Goal: Information Seeking & Learning: Learn about a topic

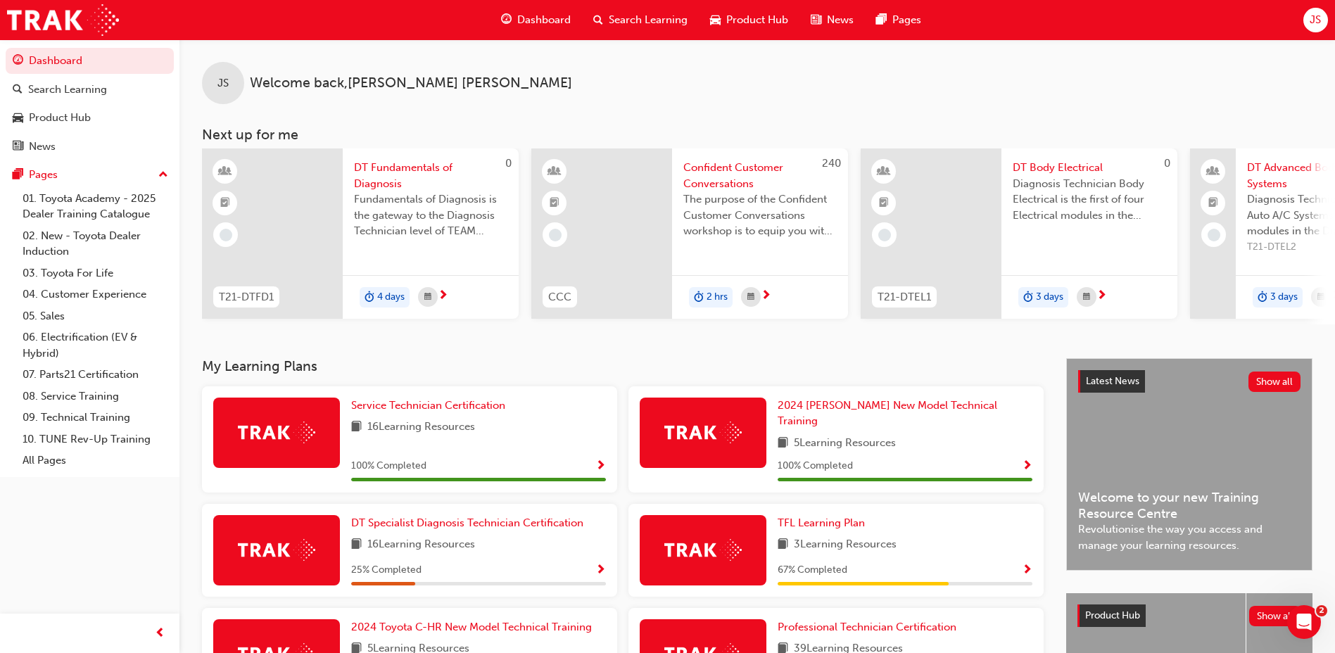
click at [640, 26] on span "Search Learning" at bounding box center [648, 20] width 79 height 16
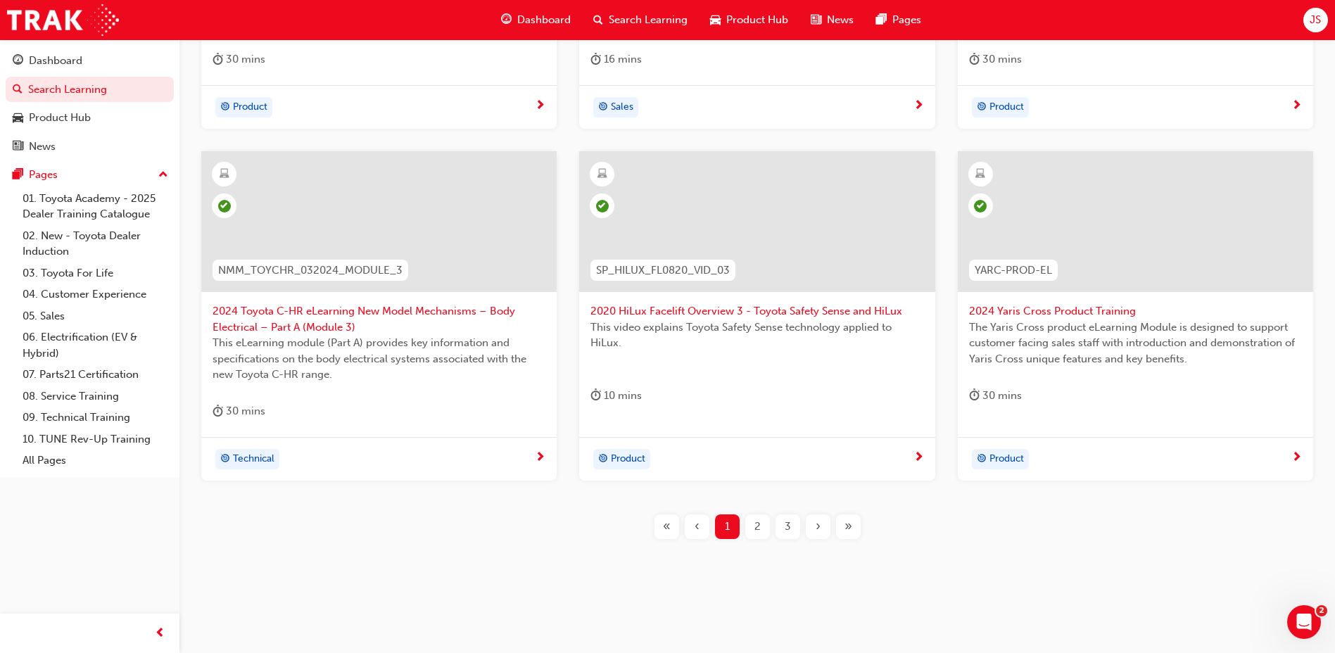
click at [766, 520] on div "2" at bounding box center [757, 526] width 25 height 25
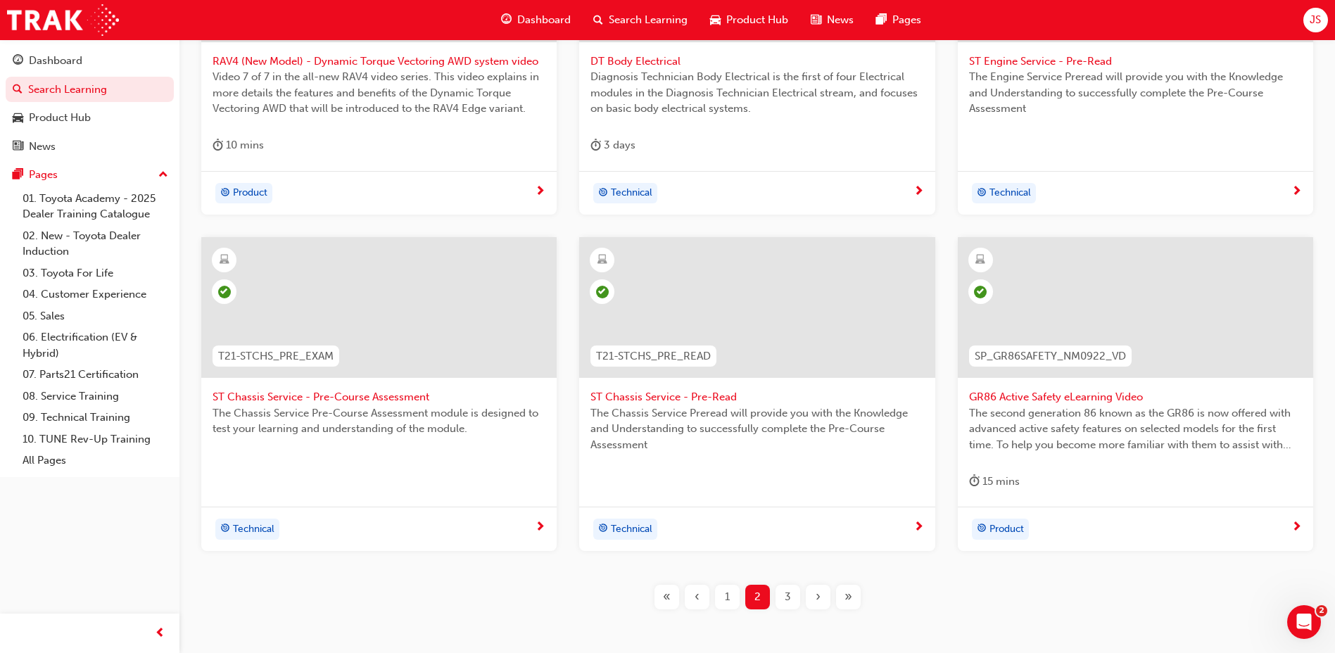
scroll to position [495, 0]
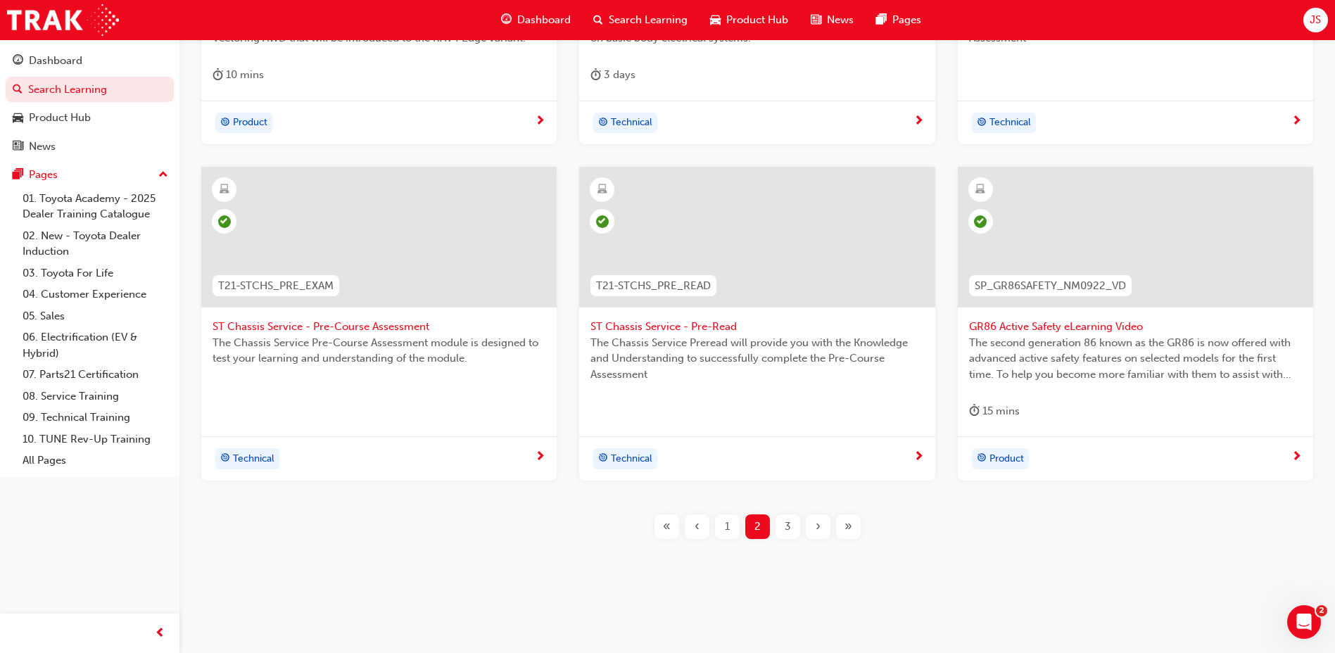
click at [793, 523] on div "3" at bounding box center [788, 526] width 25 height 25
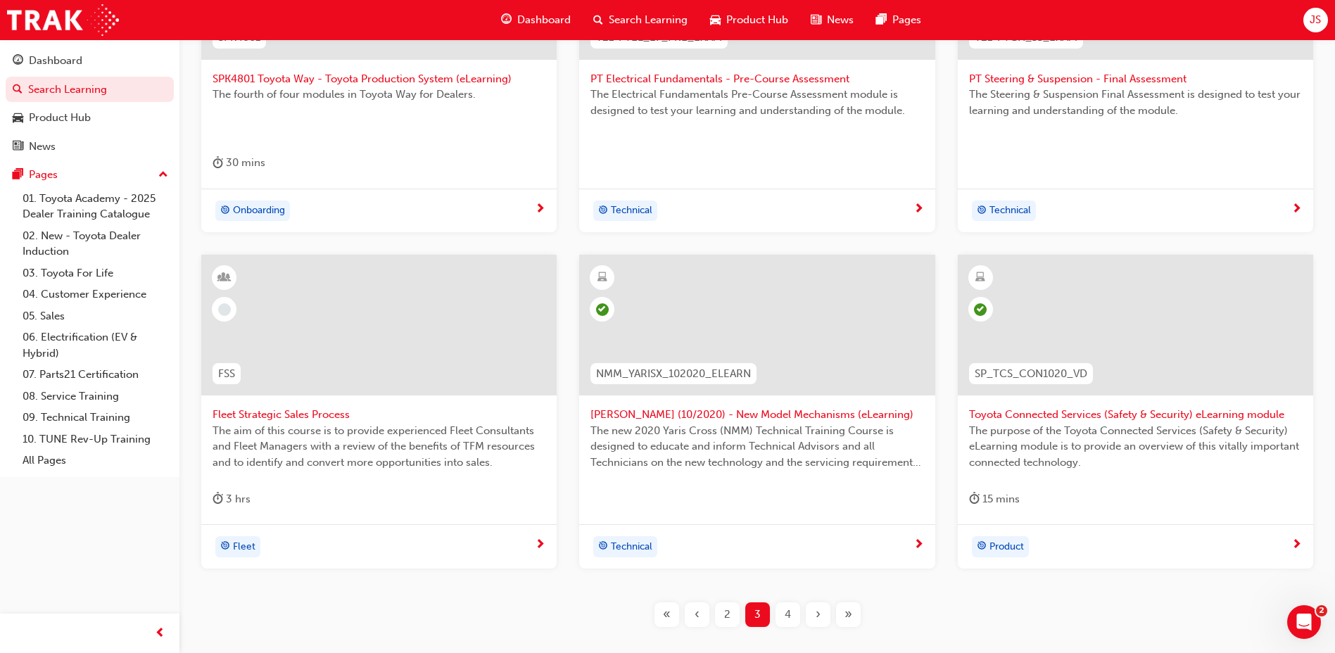
scroll to position [424, 0]
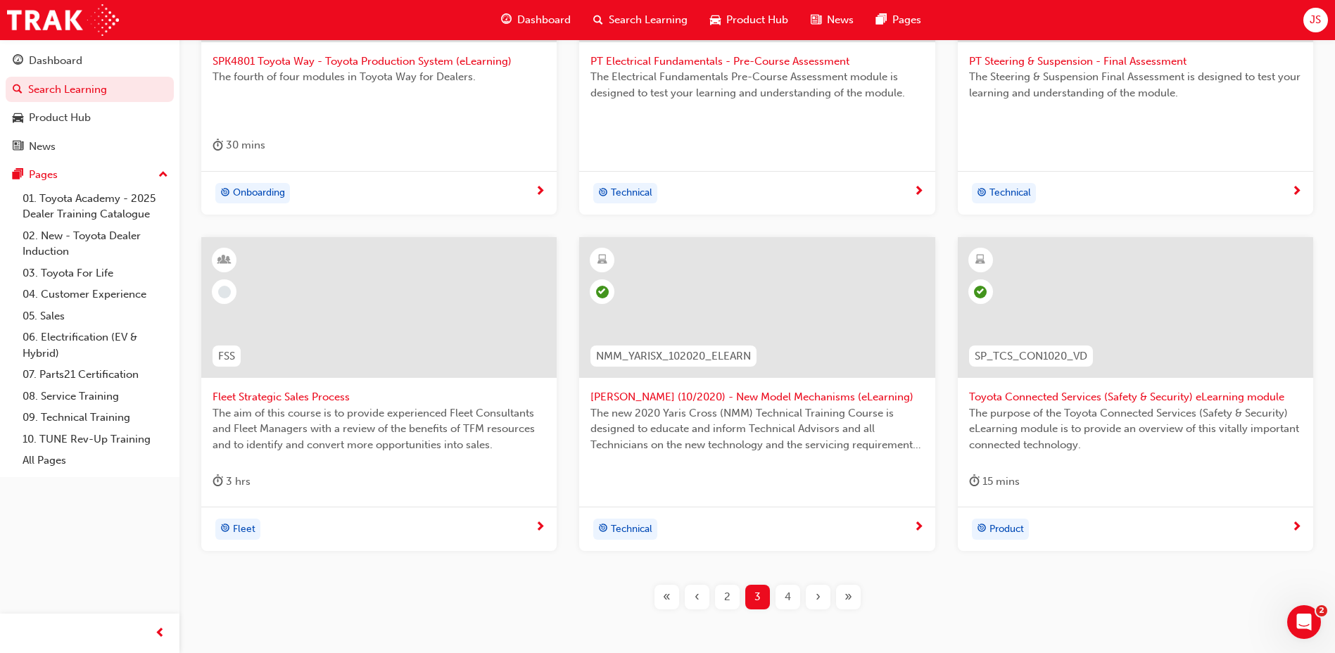
click at [791, 598] on div "4" at bounding box center [788, 597] width 25 height 25
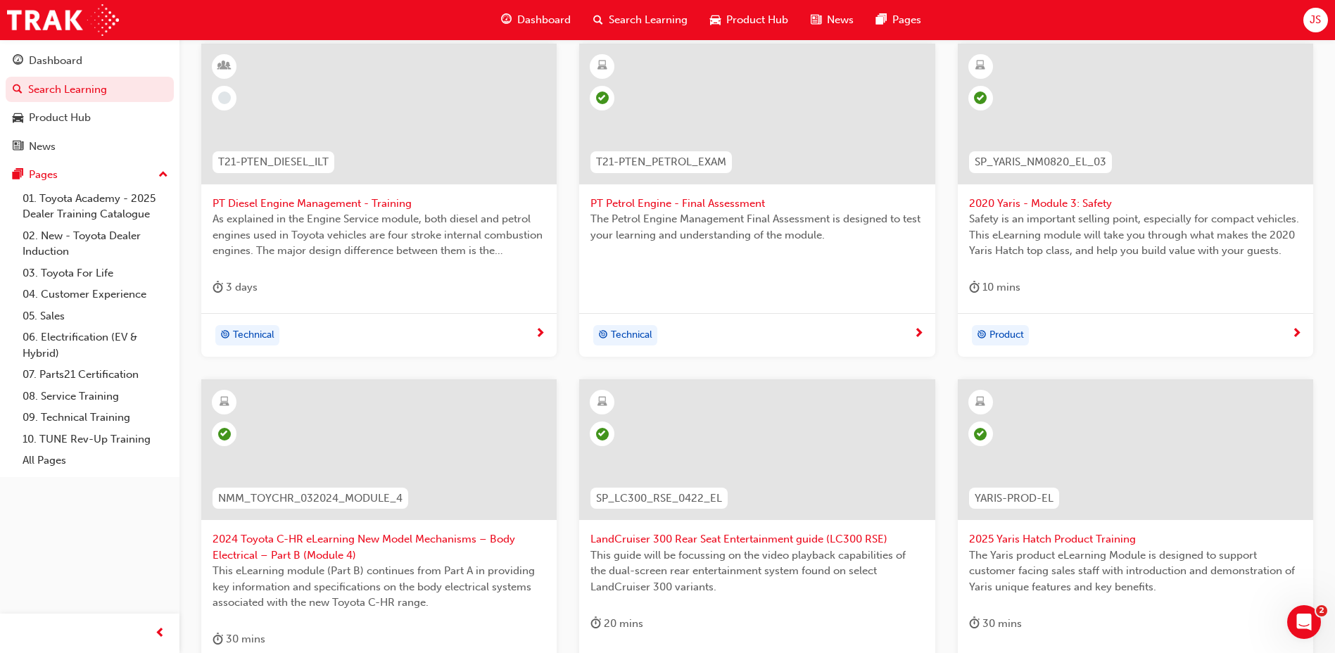
scroll to position [143, 0]
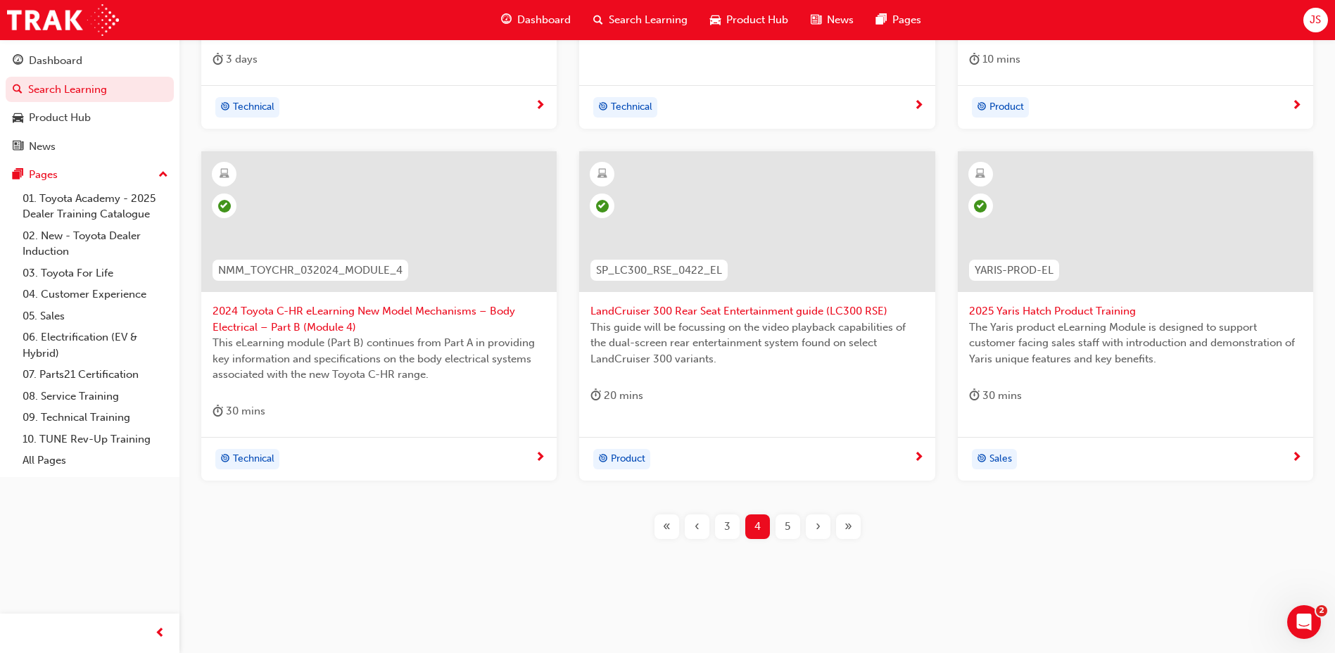
click at [723, 526] on div "3" at bounding box center [727, 526] width 25 height 25
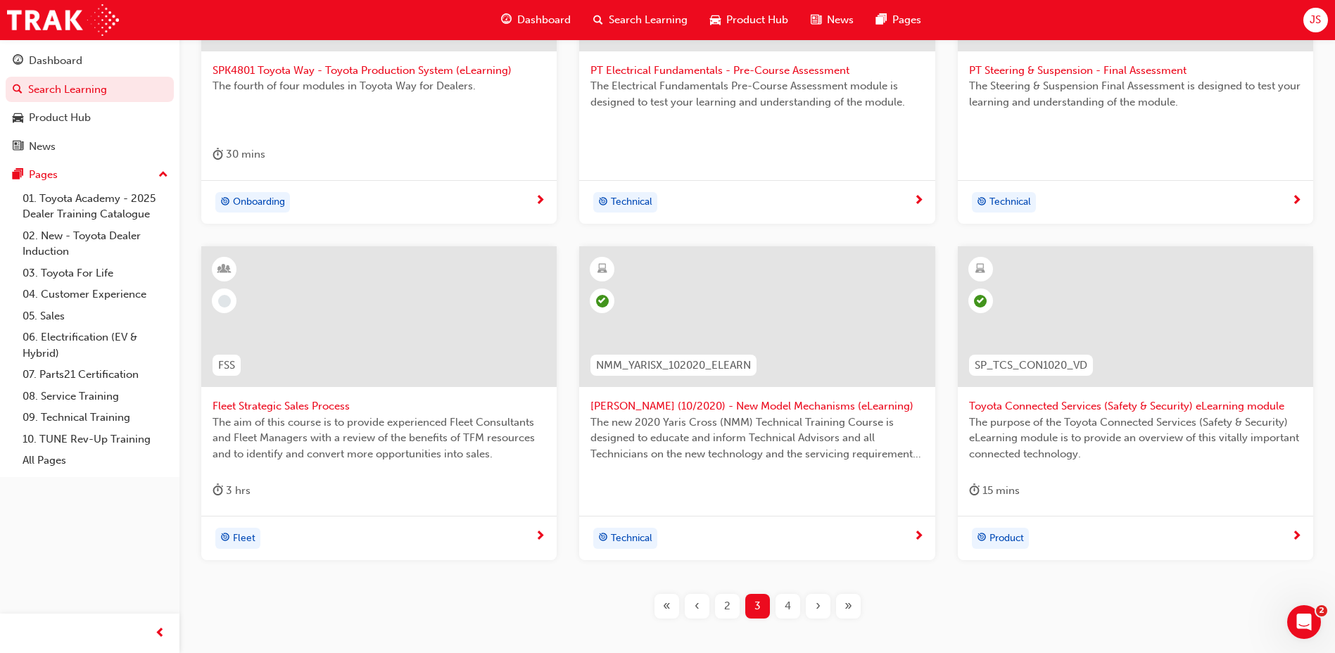
scroll to position [495, 0]
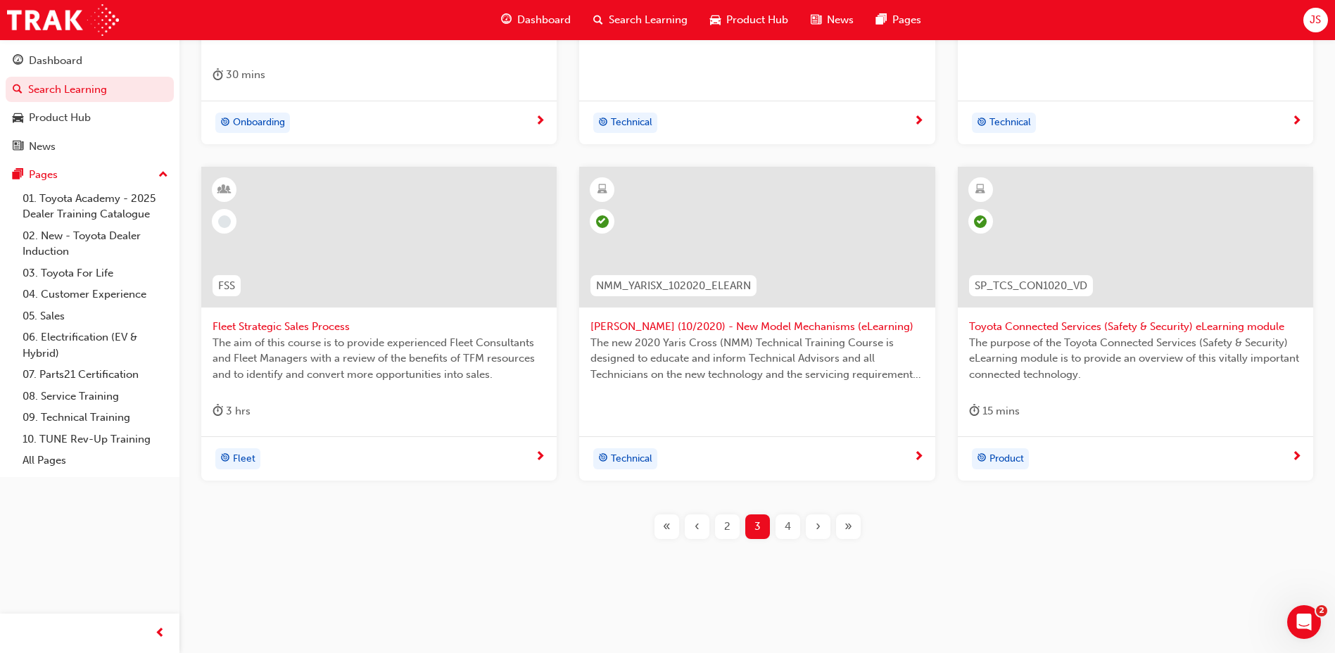
click at [785, 536] on div "4" at bounding box center [788, 526] width 25 height 25
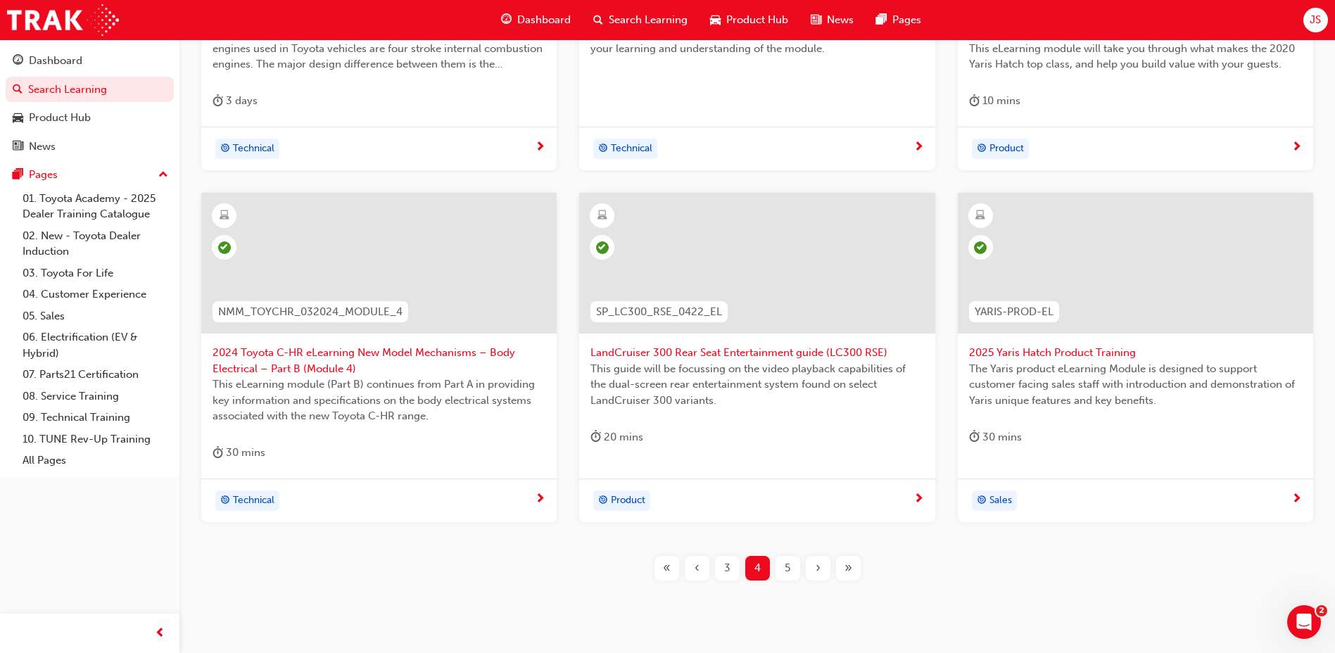
scroll to position [424, 0]
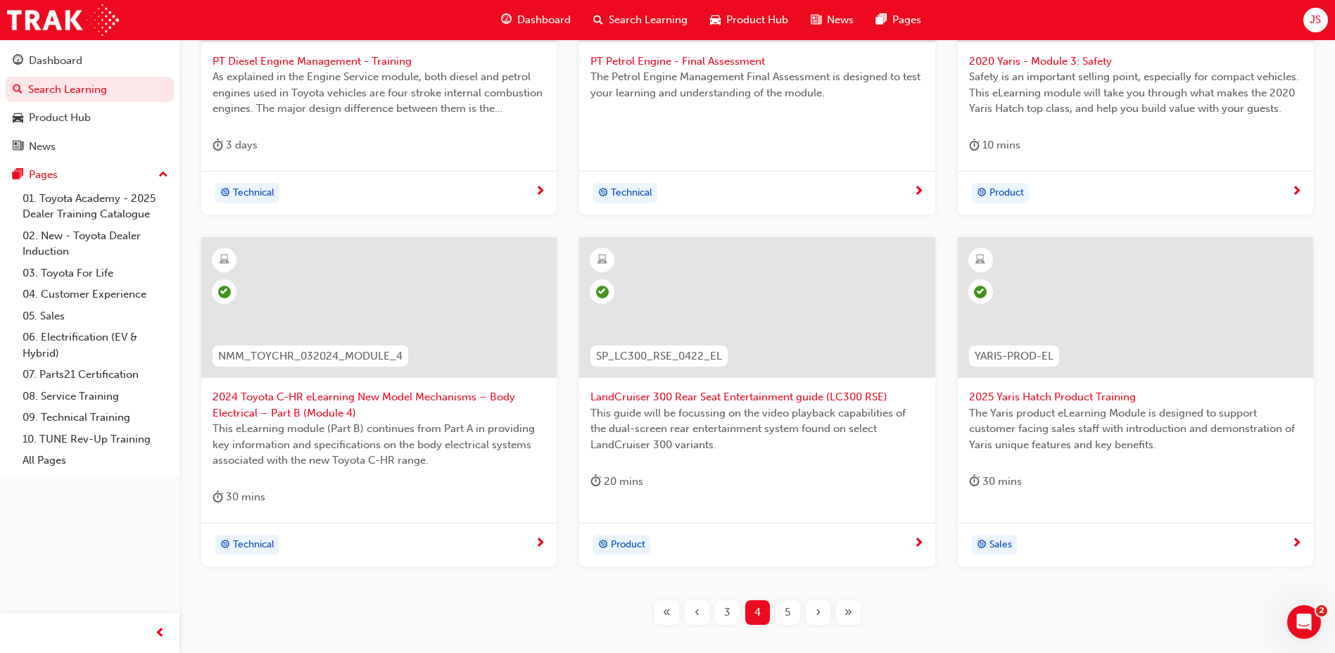
click at [793, 622] on div "5" at bounding box center [788, 612] width 25 height 25
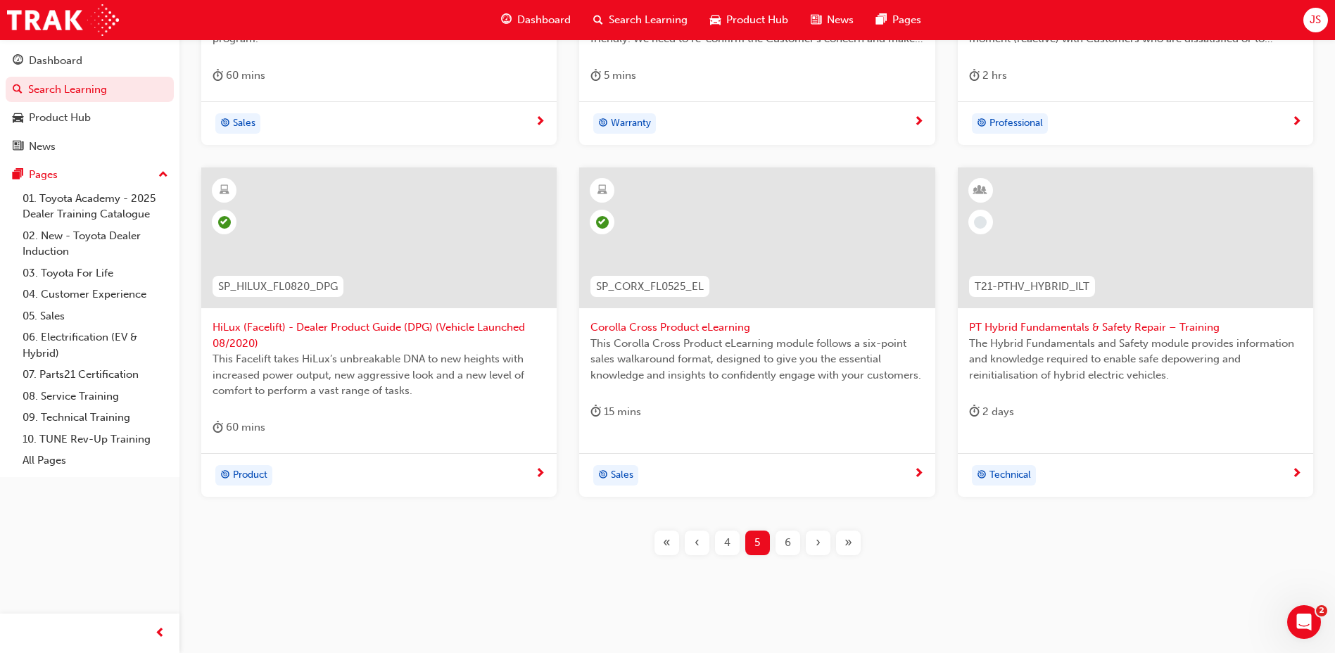
scroll to position [495, 0]
click at [781, 544] on div "6" at bounding box center [788, 542] width 25 height 25
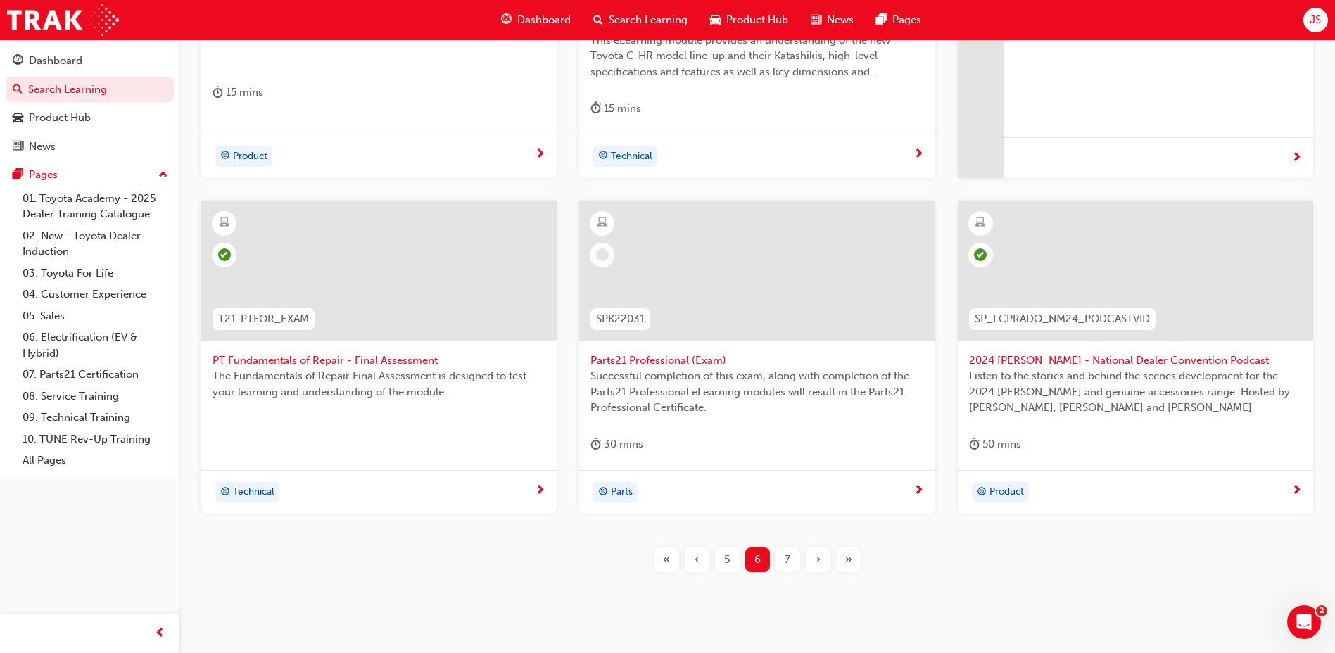
scroll to position [495, 0]
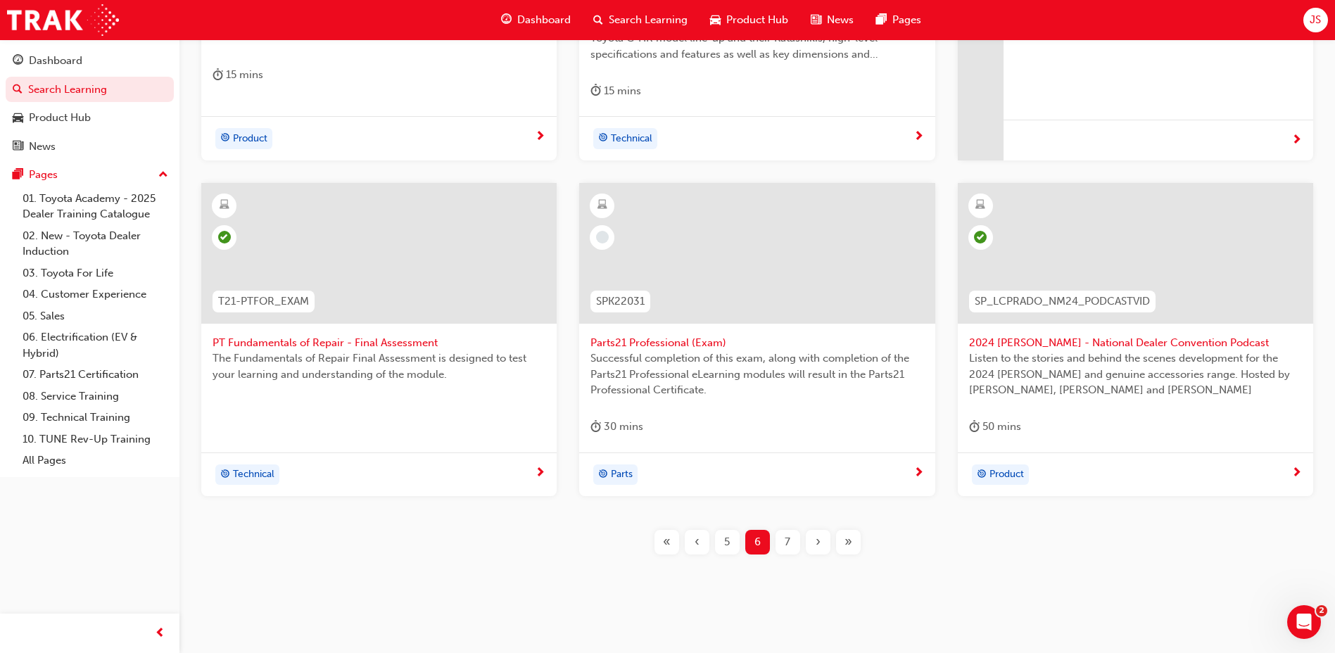
click at [790, 534] on span "7" at bounding box center [788, 542] width 6 height 16
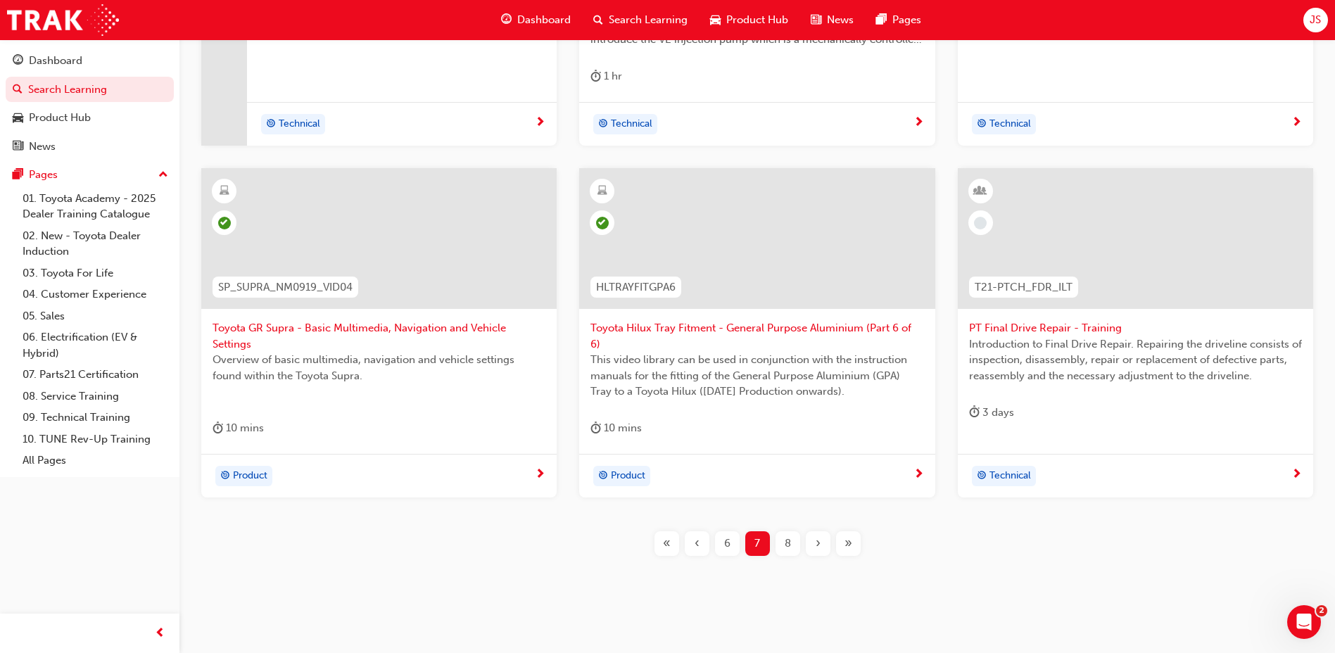
scroll to position [495, 0]
click at [793, 531] on div "8" at bounding box center [788, 542] width 25 height 25
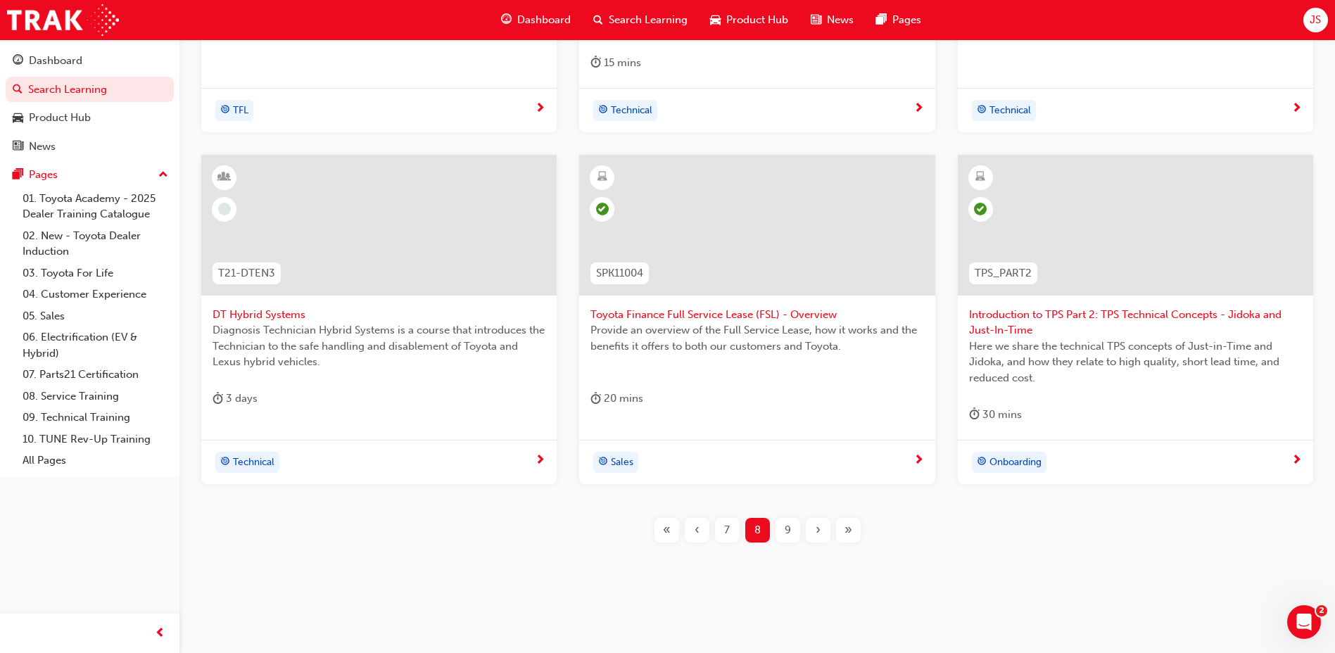
scroll to position [526, 0]
click at [781, 534] on div "9" at bounding box center [788, 526] width 25 height 25
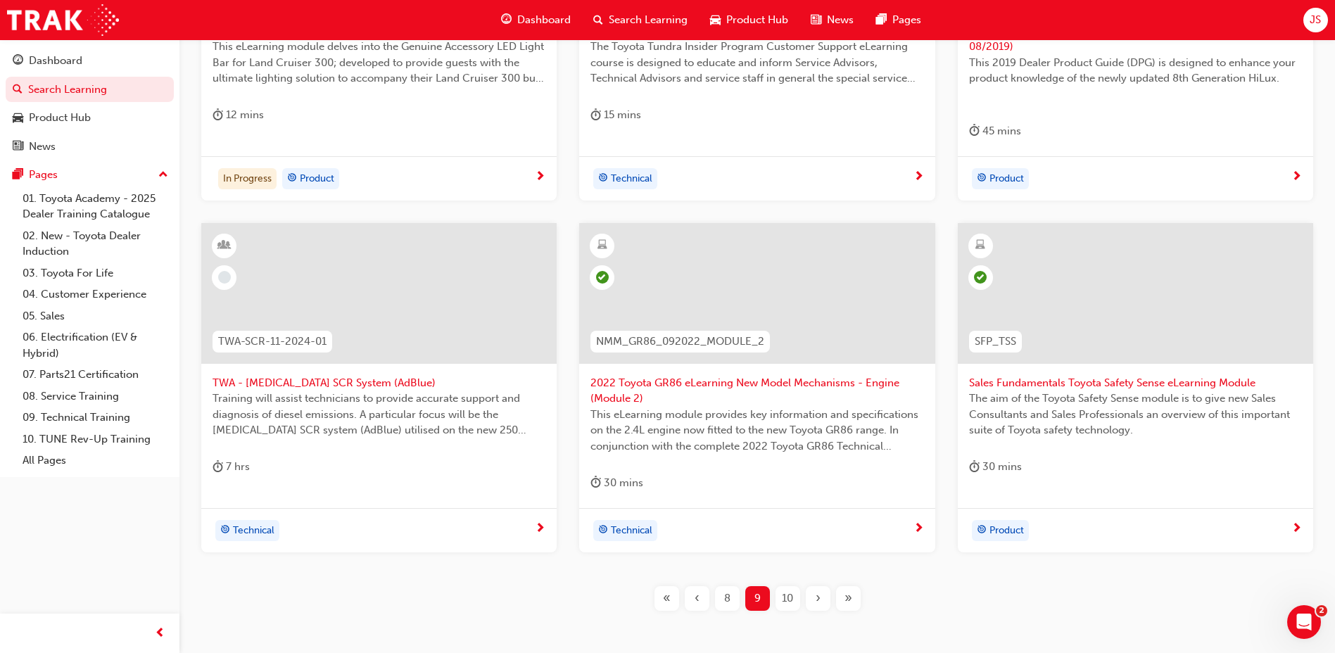
scroll to position [456, 0]
click at [782, 600] on span "10" at bounding box center [787, 597] width 11 height 16
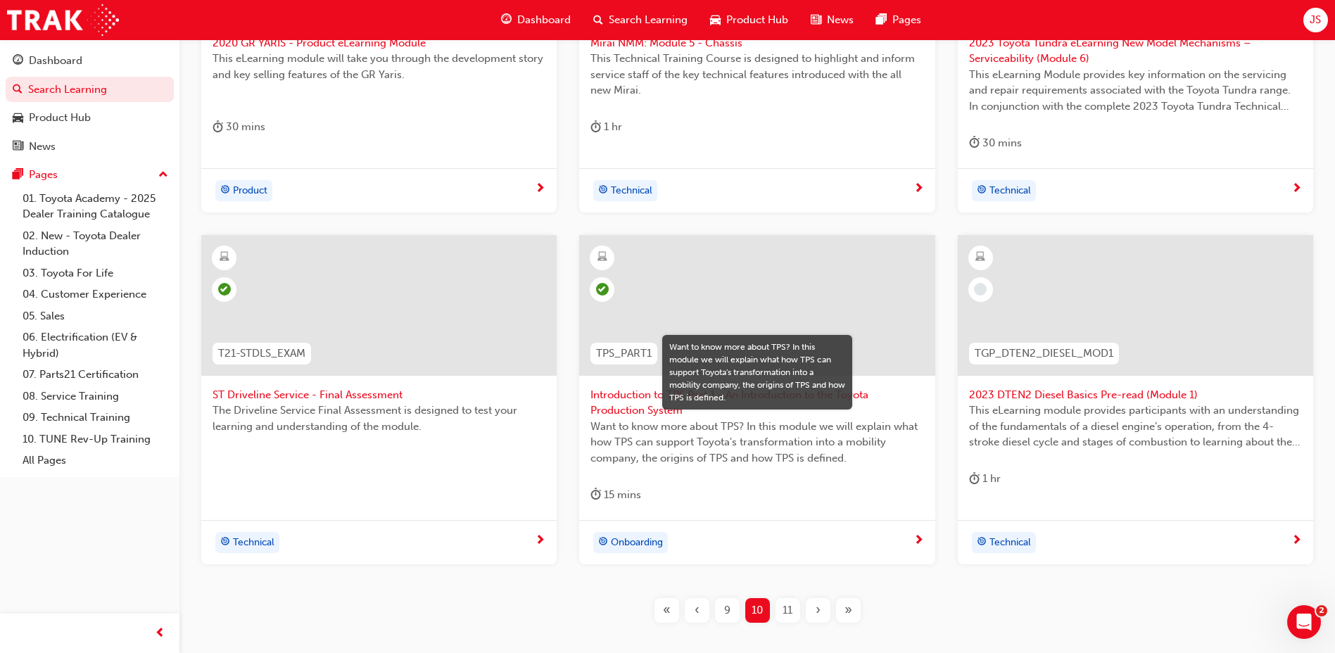
scroll to position [456, 0]
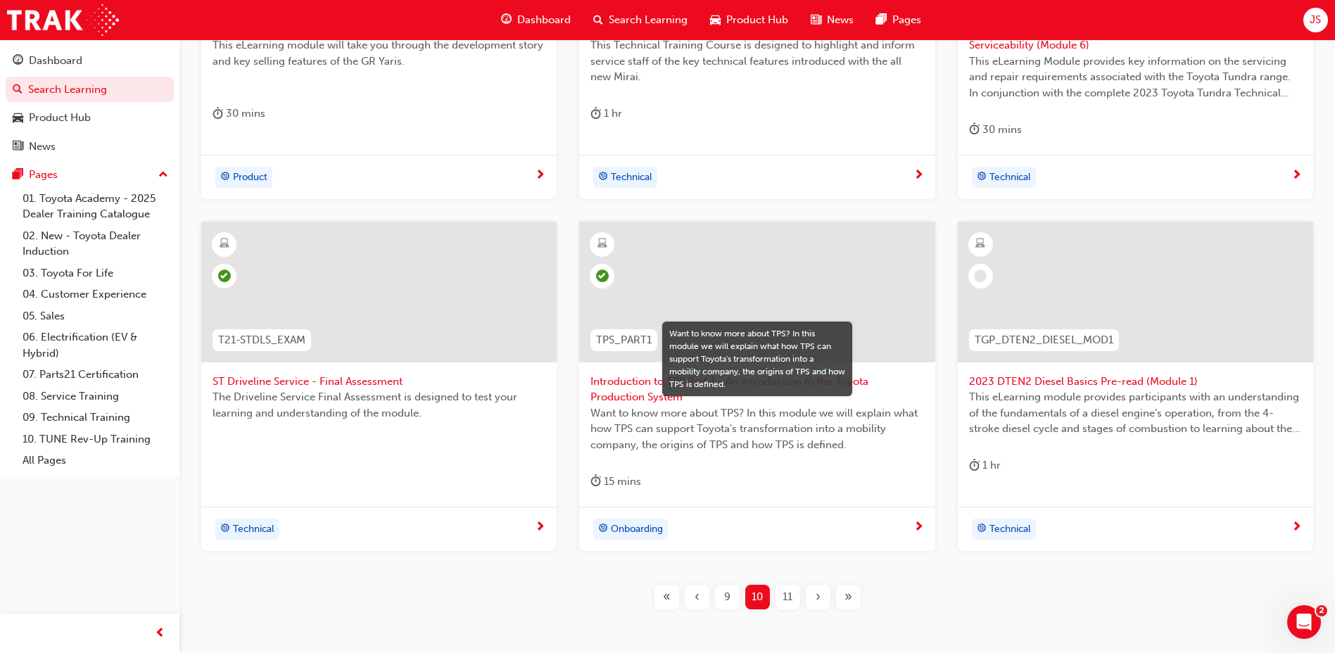
click at [795, 592] on div "11" at bounding box center [788, 597] width 25 height 25
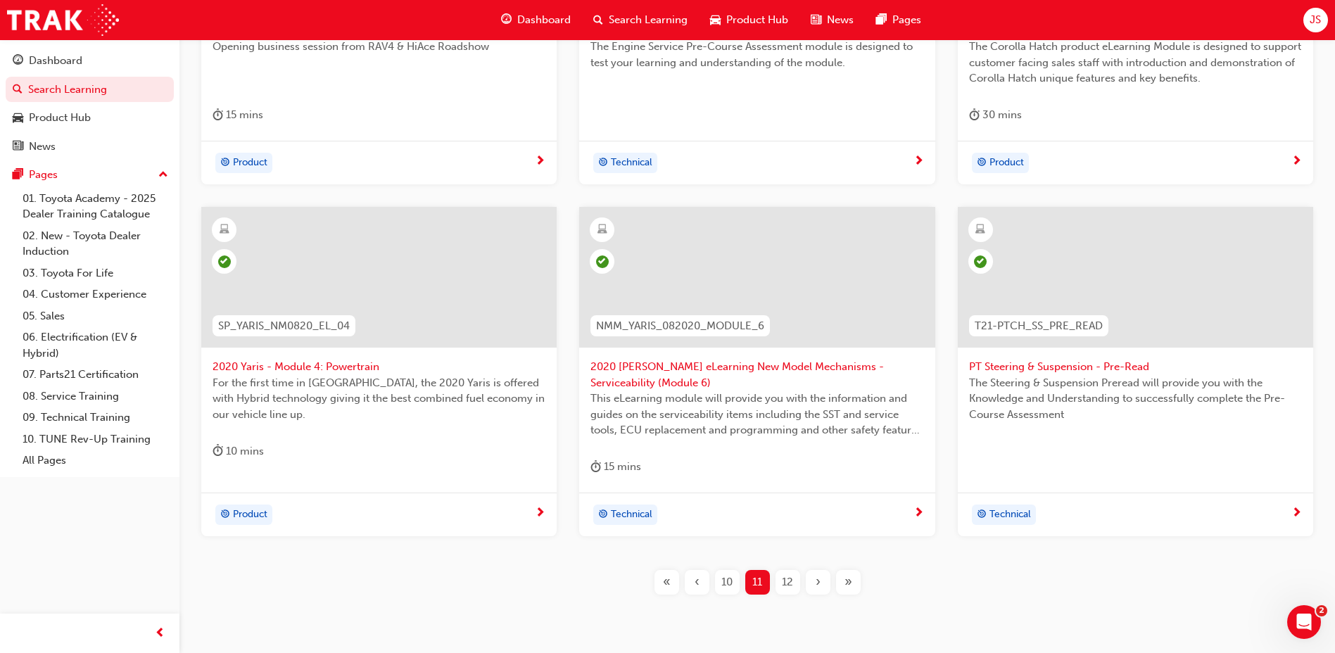
scroll to position [456, 0]
click at [787, 572] on div "12" at bounding box center [788, 581] width 25 height 25
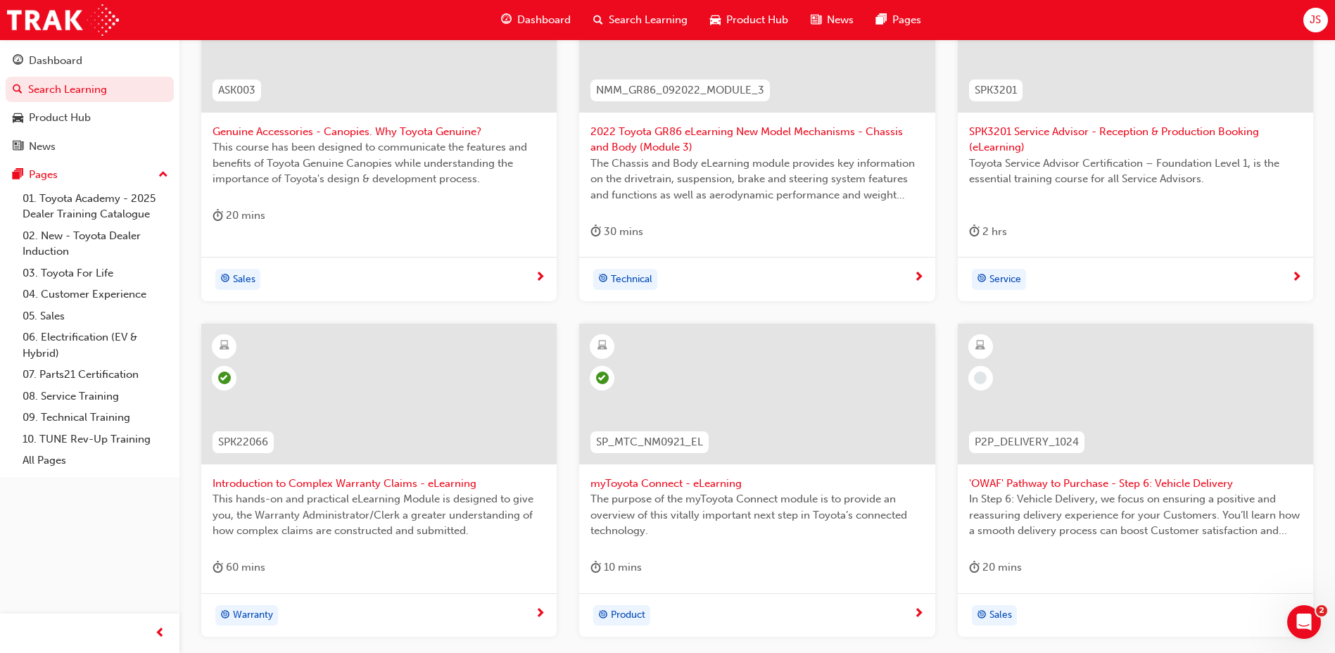
scroll to position [386, 0]
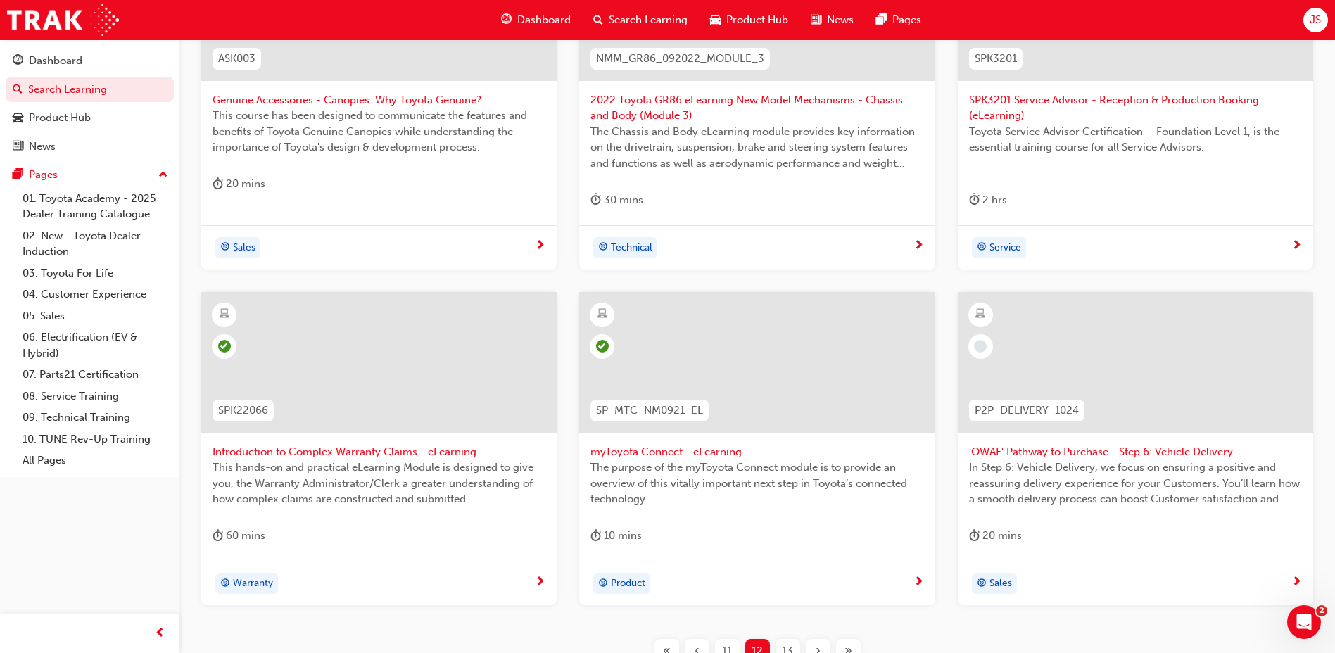
click at [788, 640] on div "13" at bounding box center [788, 651] width 25 height 25
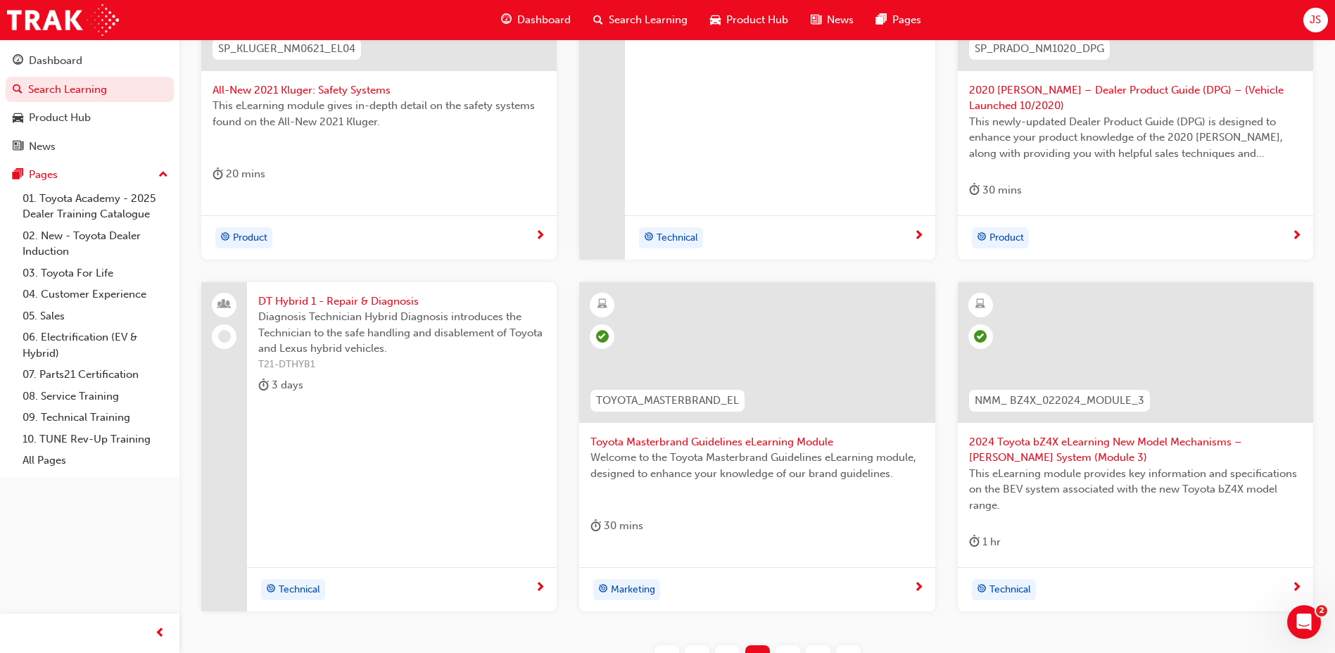
scroll to position [526, 0]
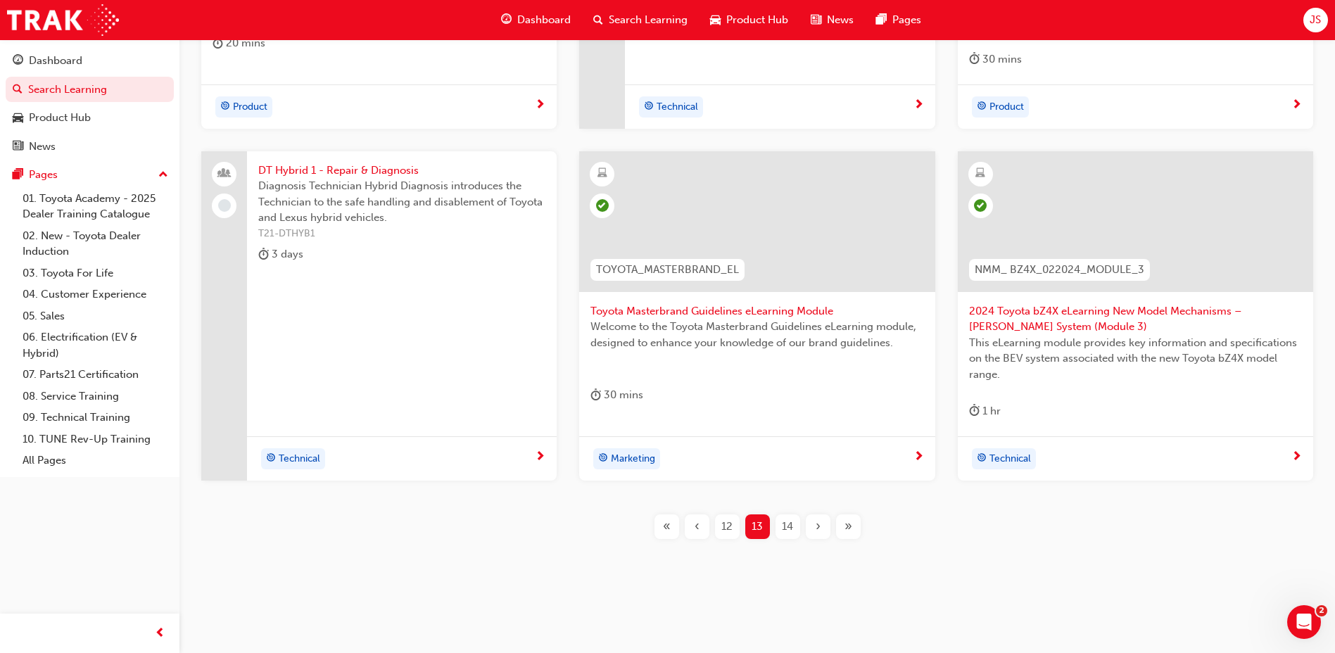
click at [787, 530] on span "14" at bounding box center [787, 527] width 11 height 16
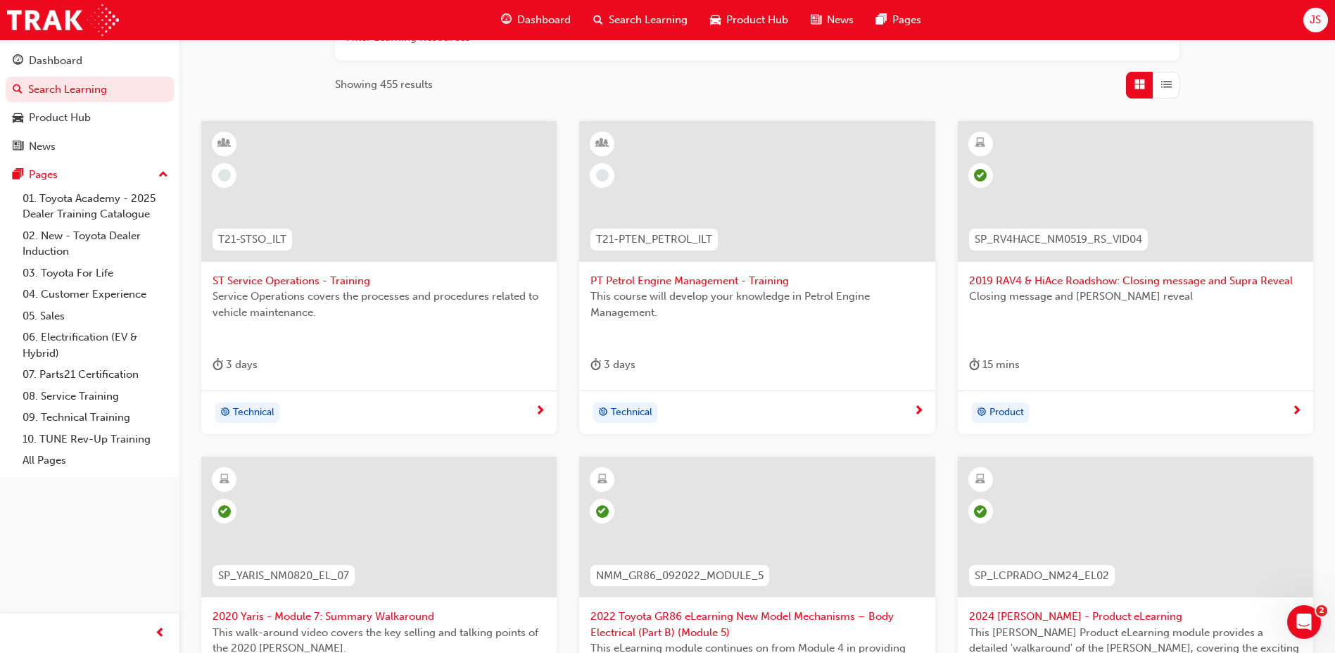
scroll to position [158, 0]
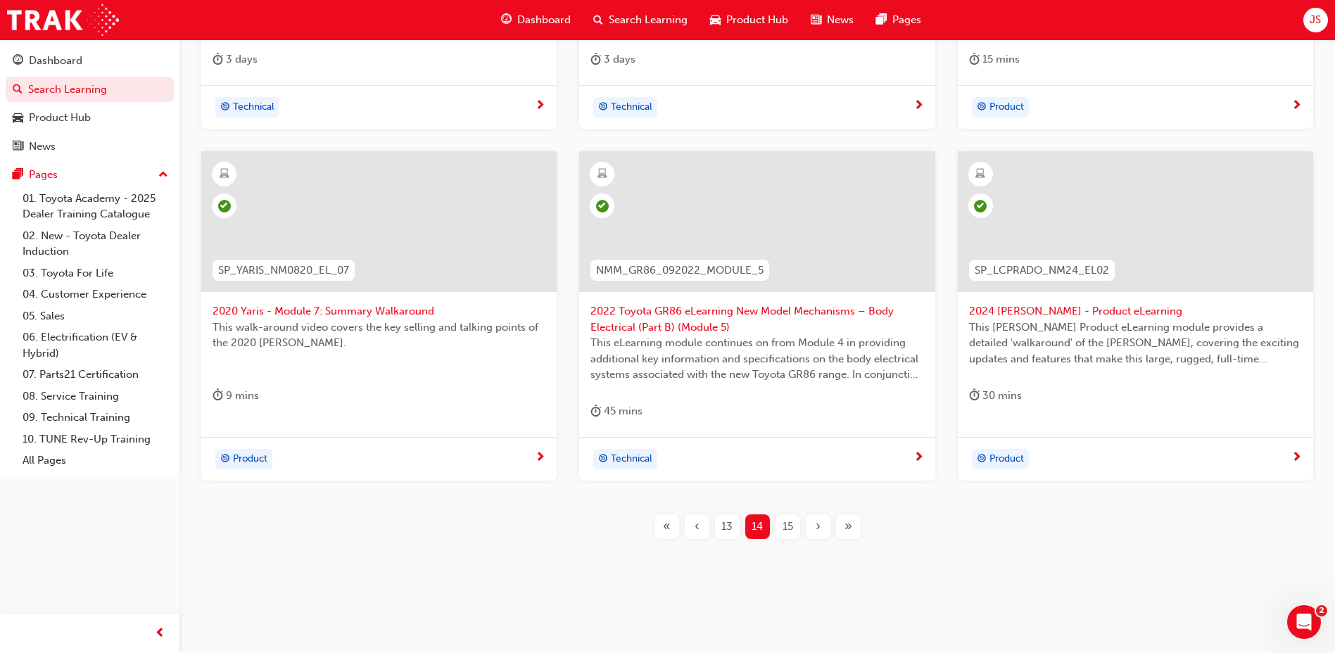
click at [776, 524] on div "15" at bounding box center [788, 526] width 25 height 25
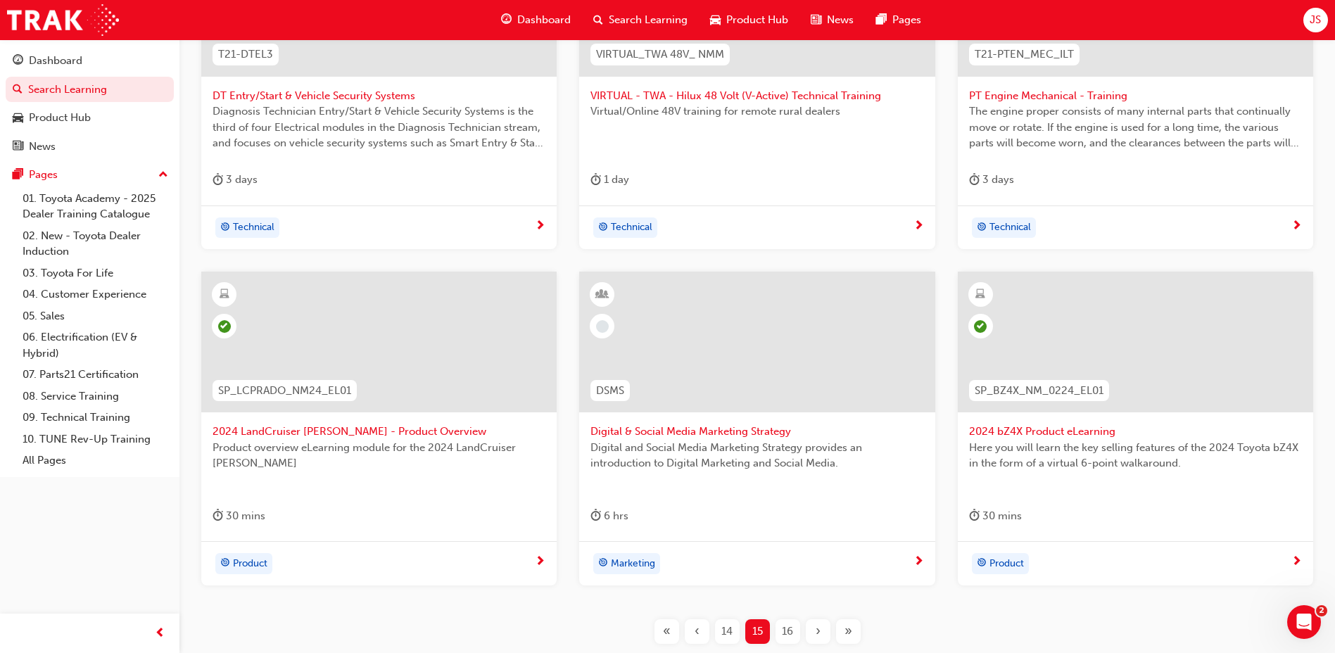
scroll to position [495, 0]
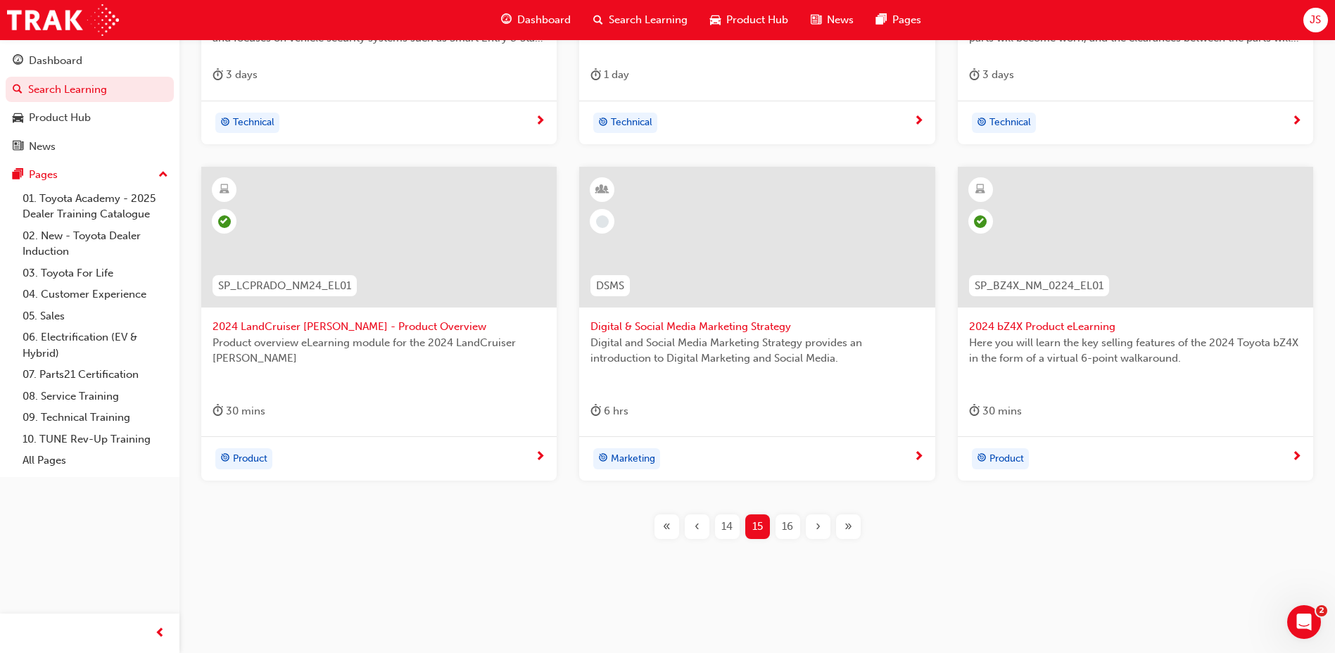
click at [783, 533] on span "16" at bounding box center [787, 527] width 11 height 16
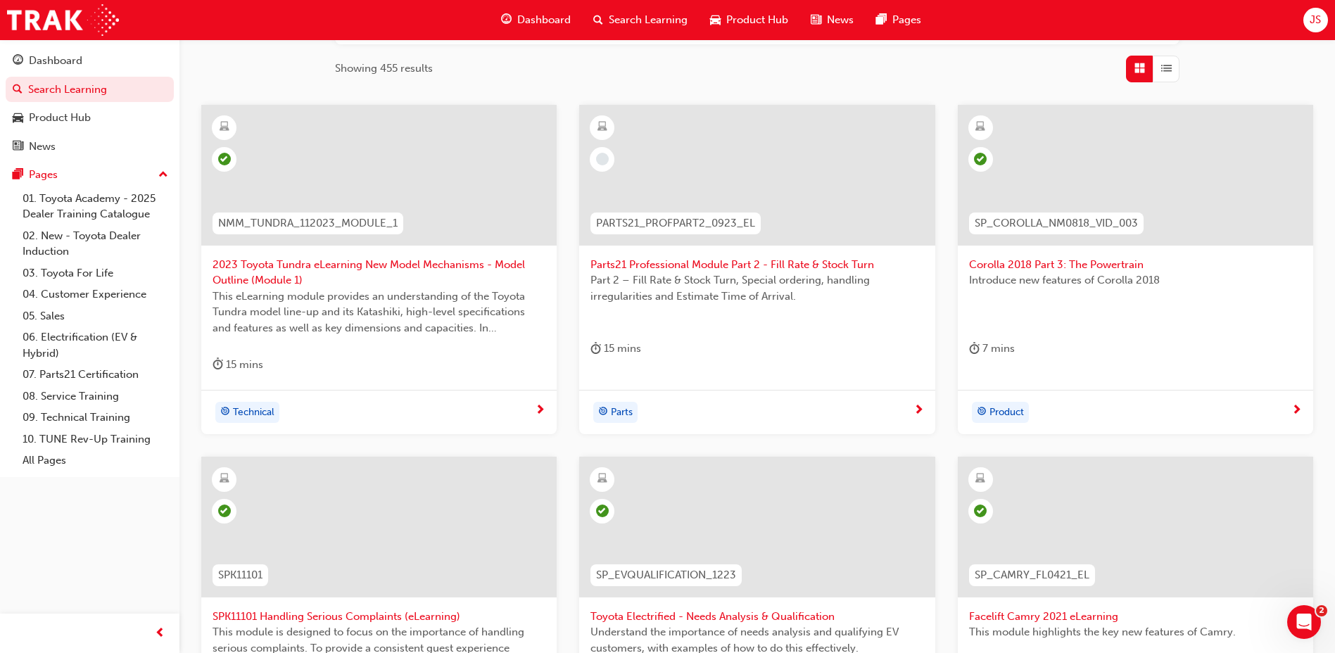
scroll to position [213, 0]
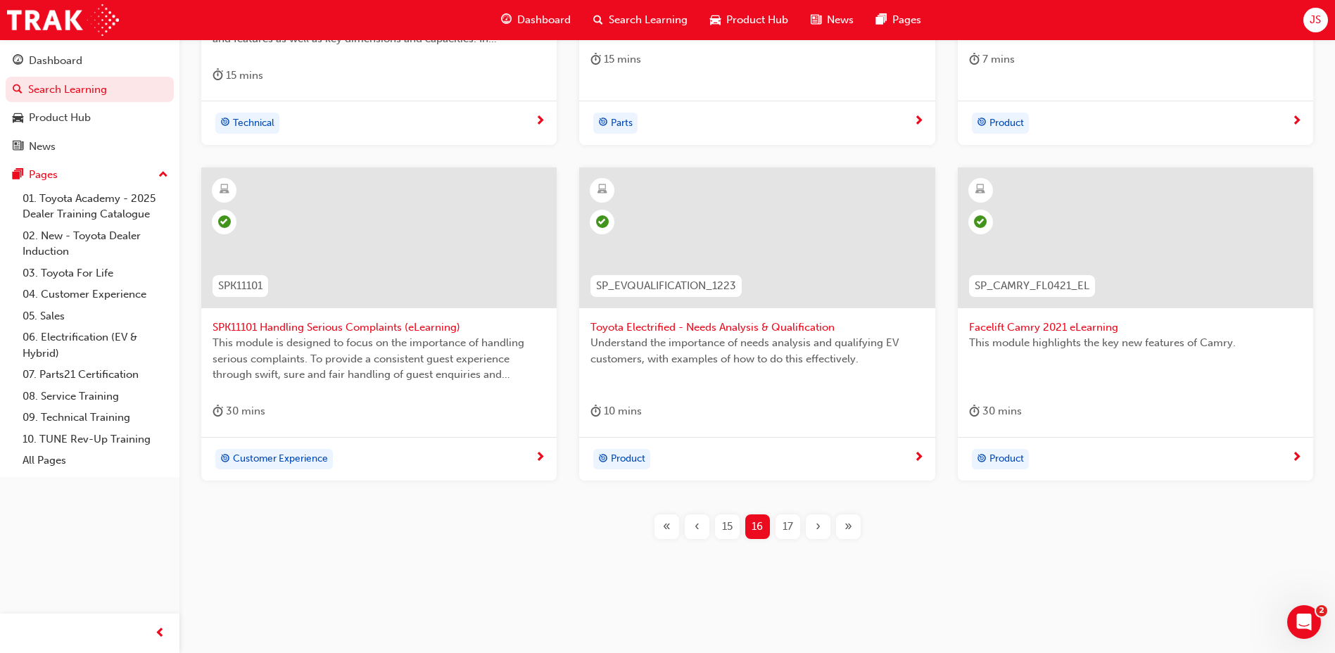
click at [782, 518] on div "17" at bounding box center [788, 526] width 25 height 25
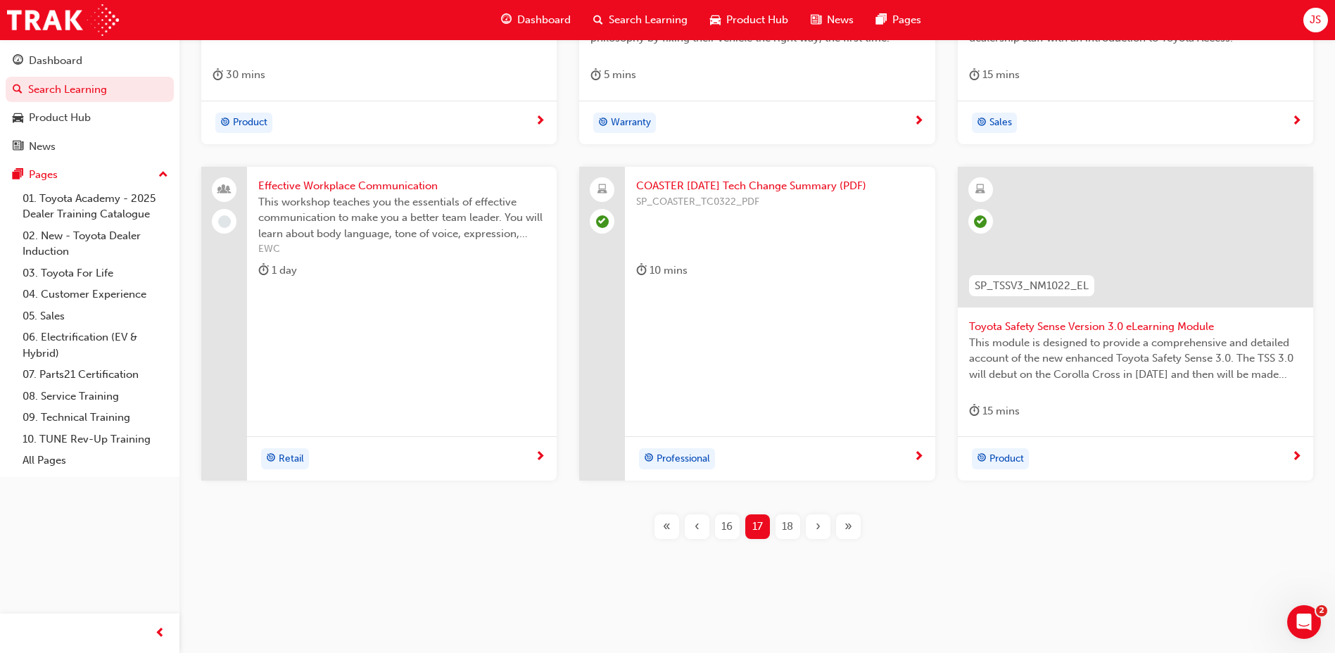
click at [797, 530] on div "18" at bounding box center [788, 526] width 25 height 25
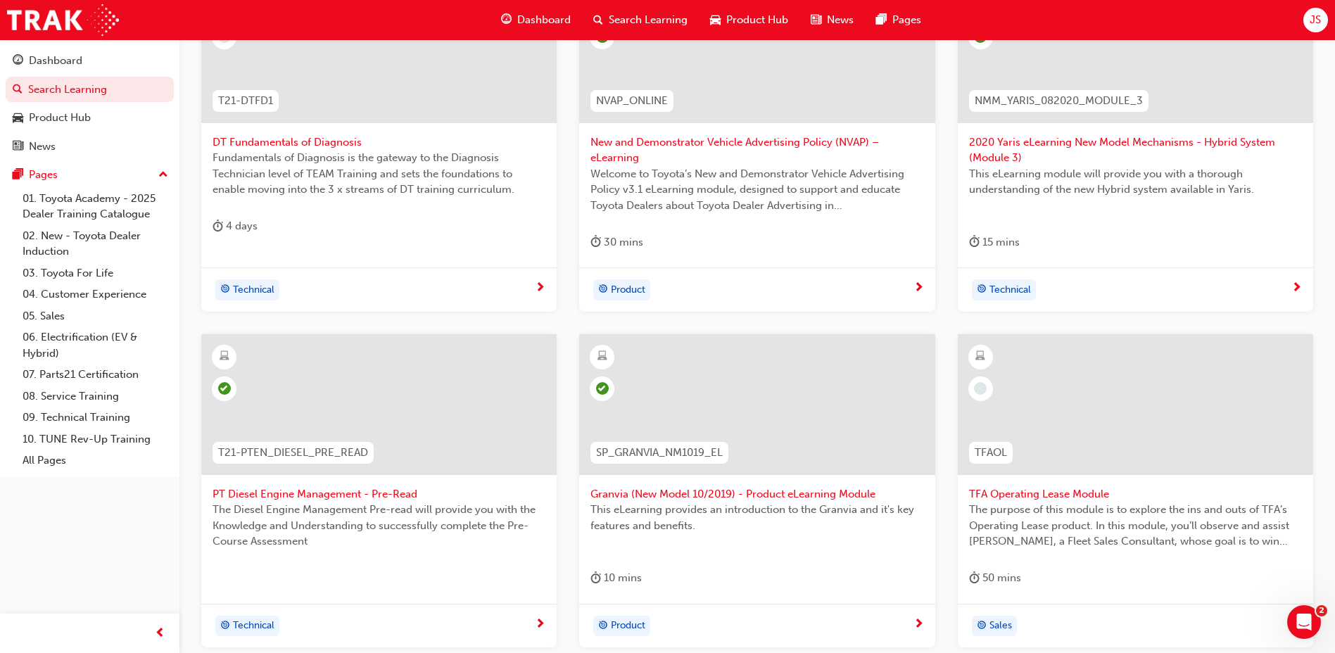
scroll to position [143, 0]
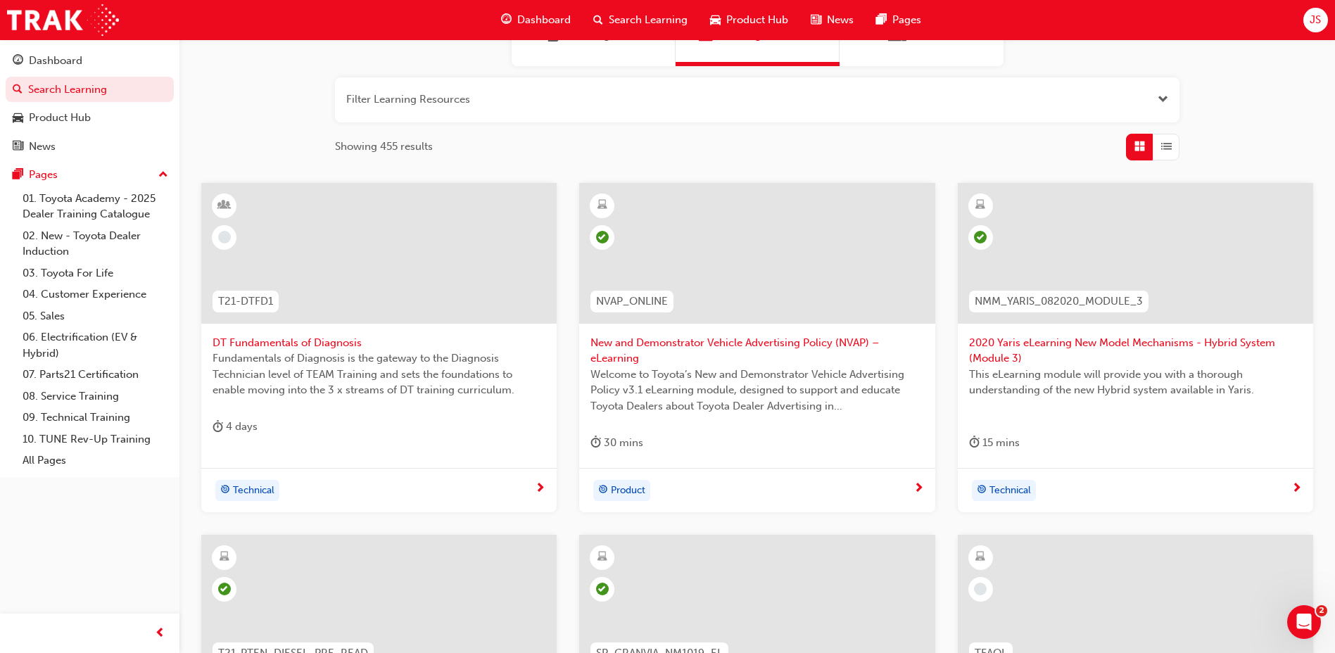
click at [261, 339] on span "DT Fundamentals of Diagnosis" at bounding box center [379, 343] width 333 height 16
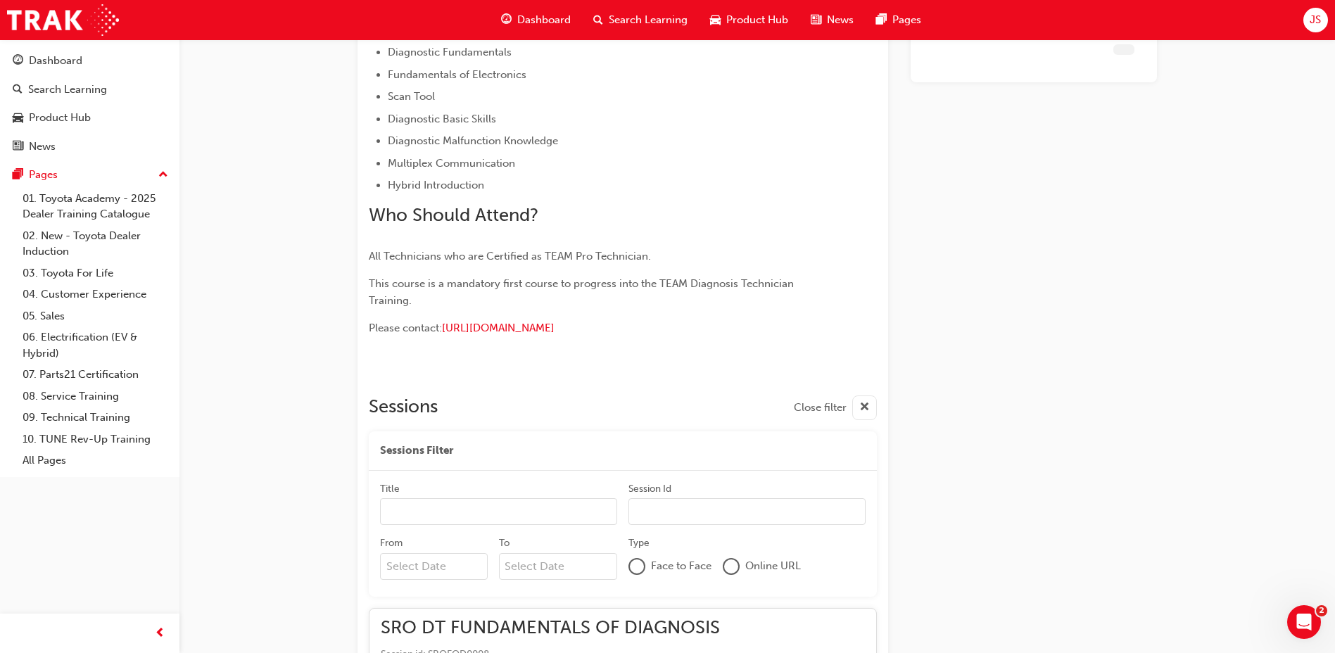
scroll to position [487, 0]
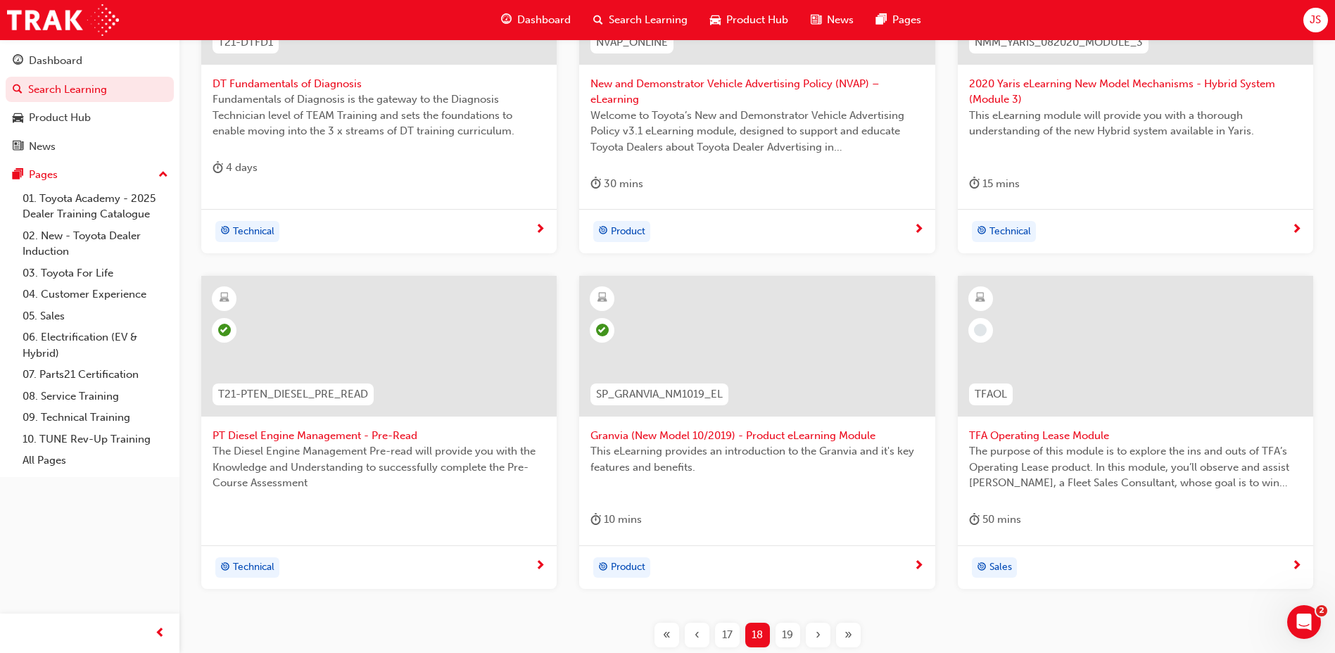
scroll to position [422, 0]
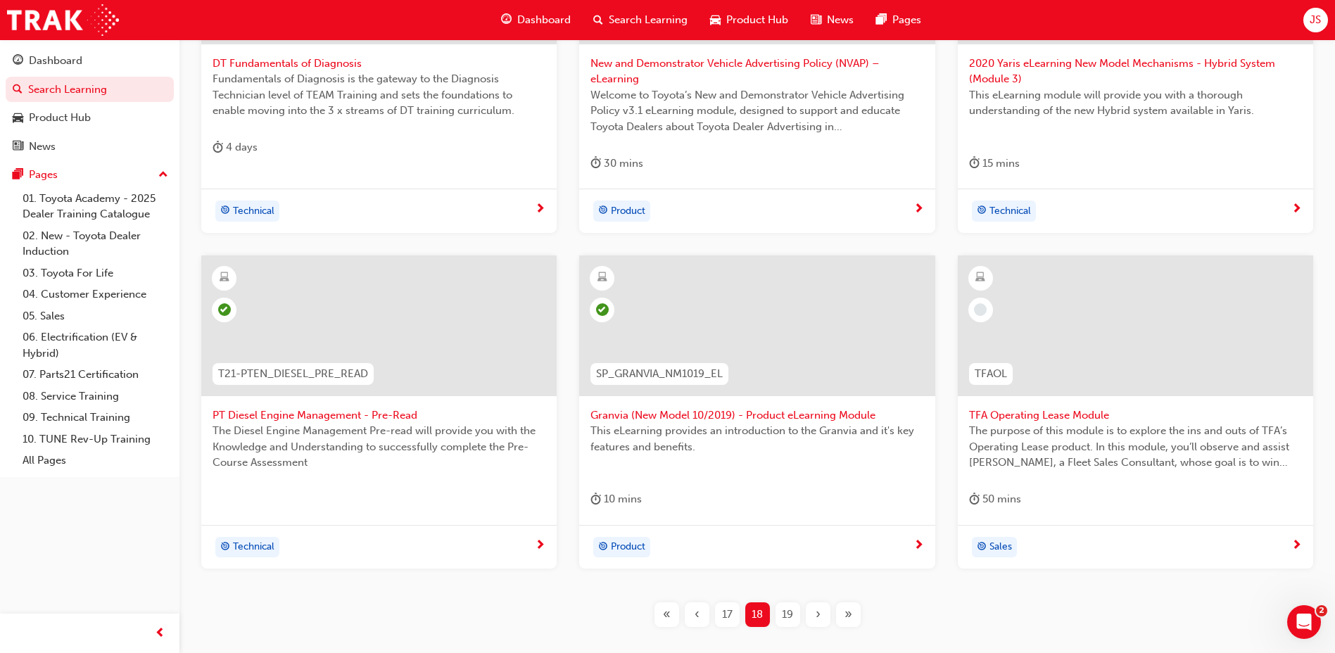
click at [790, 613] on span "19" at bounding box center [787, 615] width 11 height 16
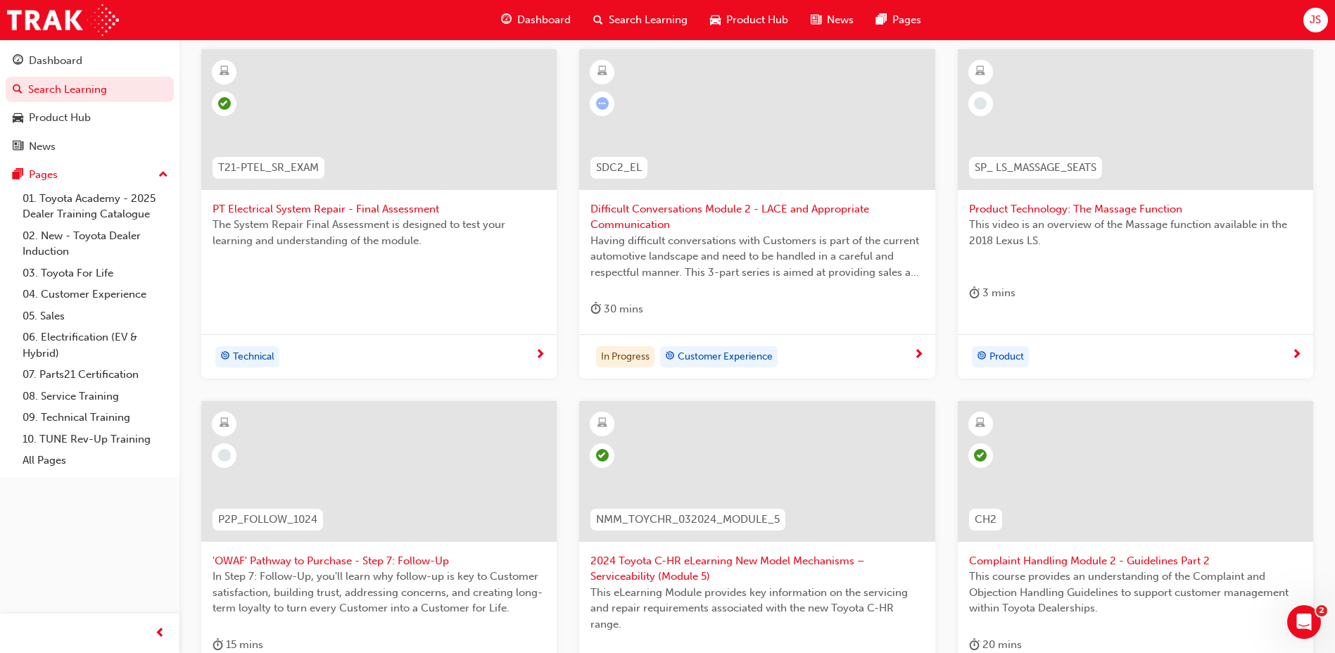
scroll to position [493, 0]
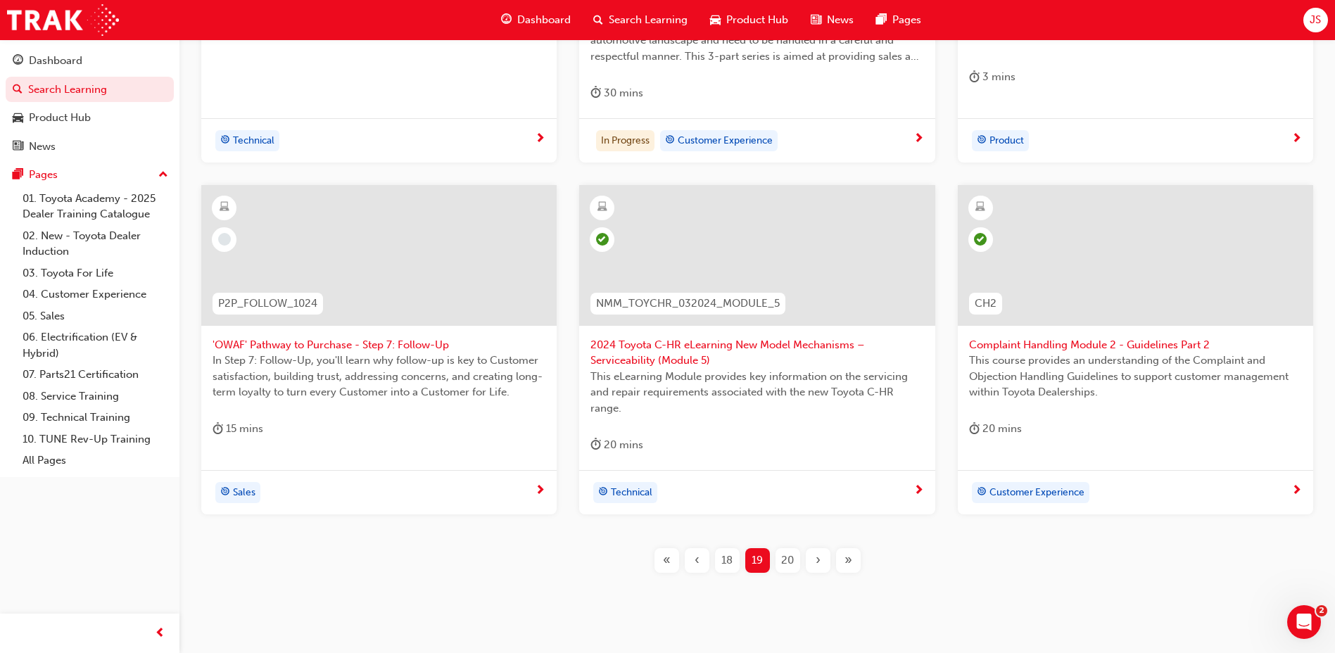
click at [790, 560] on span "20" at bounding box center [787, 561] width 13 height 16
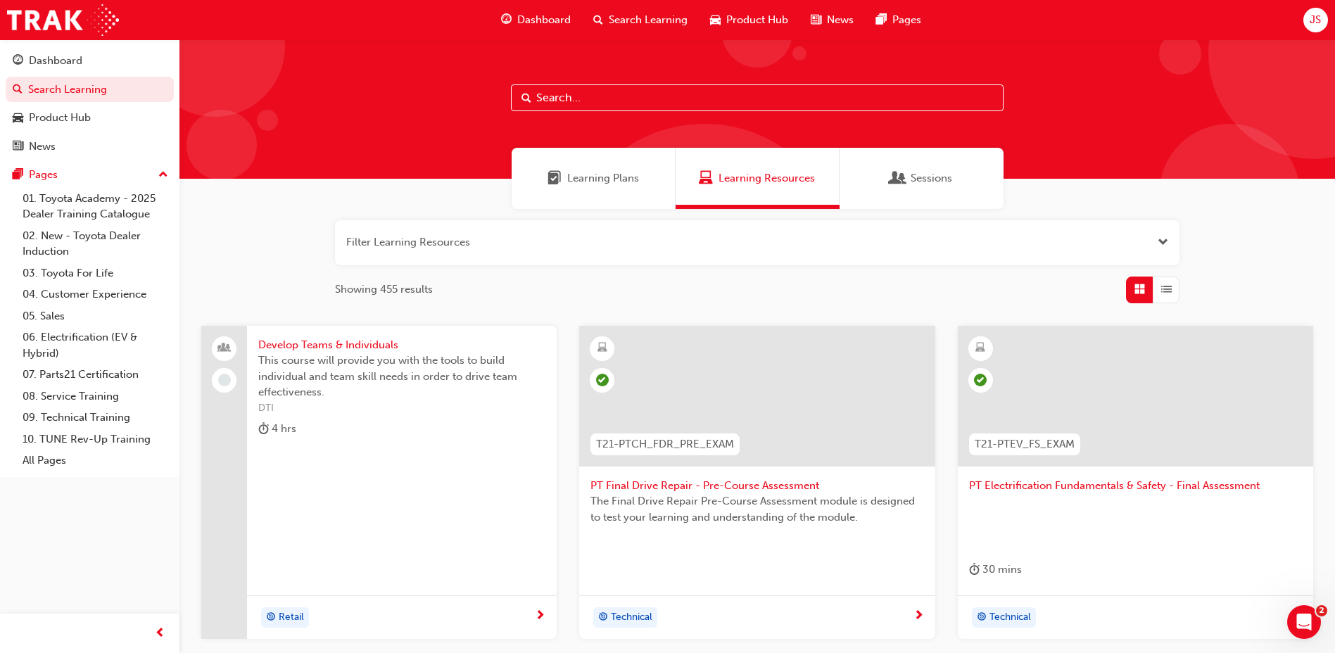
click at [1168, 253] on button "button" at bounding box center [757, 242] width 845 height 45
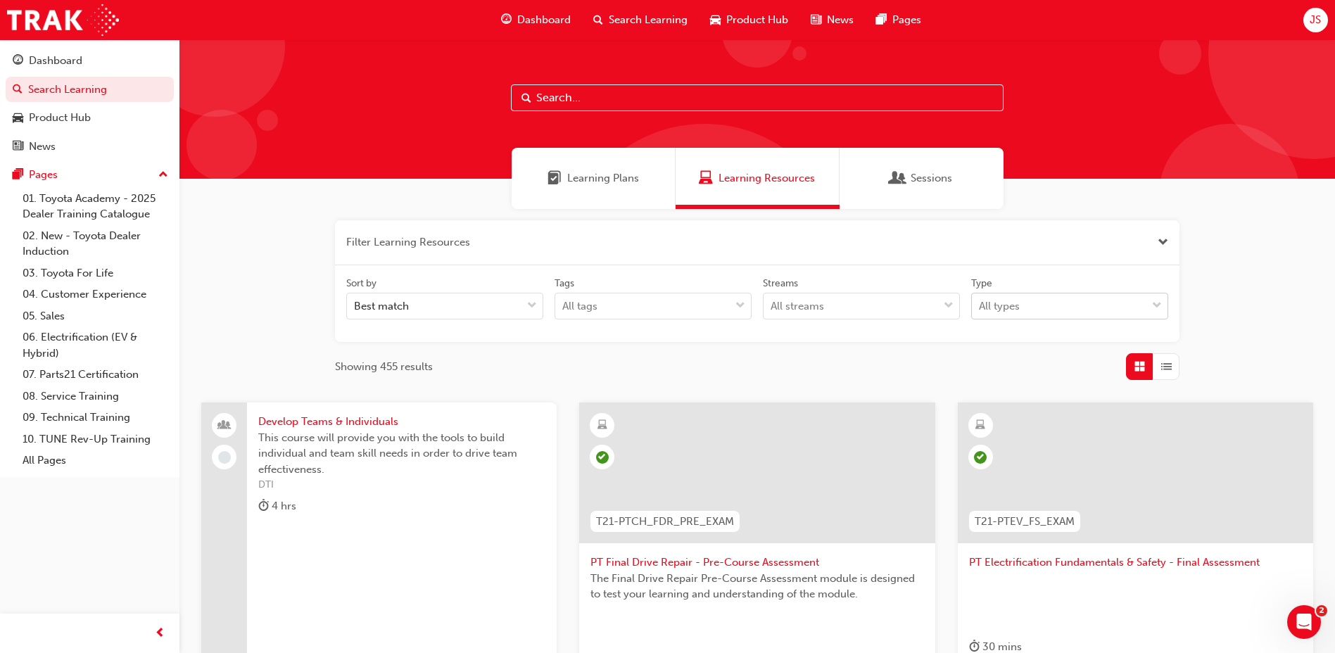
click at [995, 314] on div "All types" at bounding box center [999, 306] width 41 height 16
click at [980, 312] on input "Type All types" at bounding box center [979, 306] width 1 height 12
click at [1007, 343] on span "eLearning" at bounding box center [1004, 341] width 49 height 13
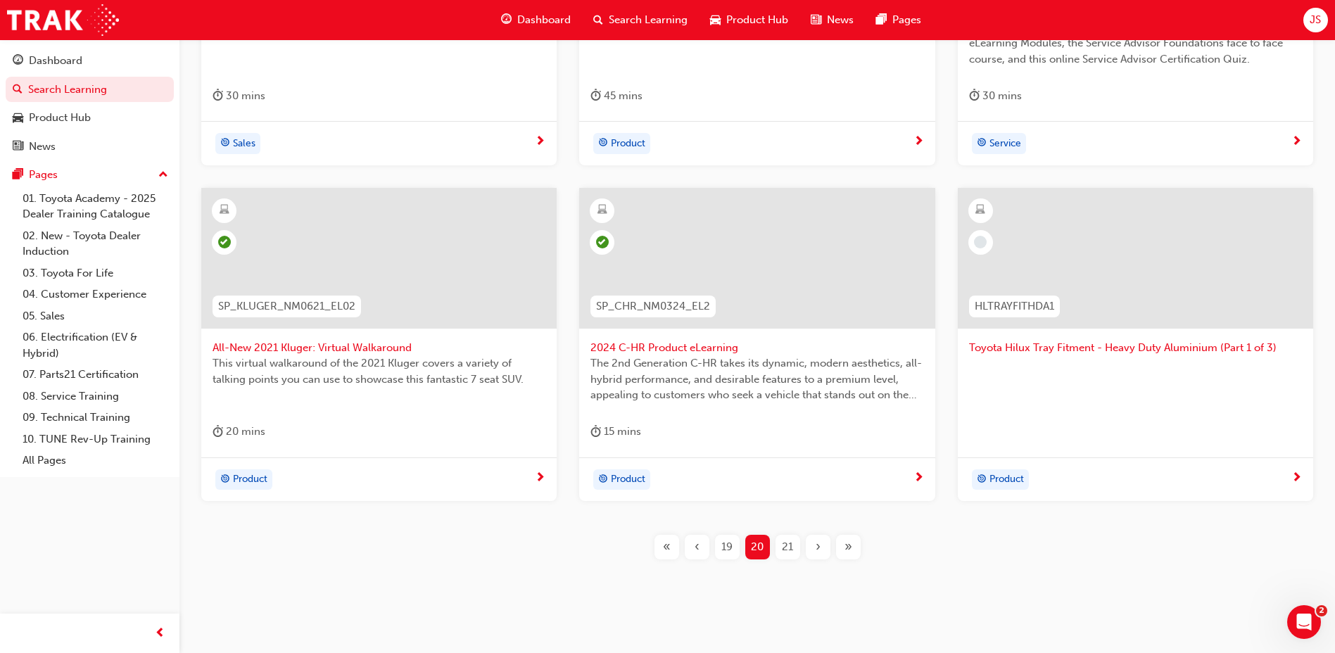
scroll to position [572, 0]
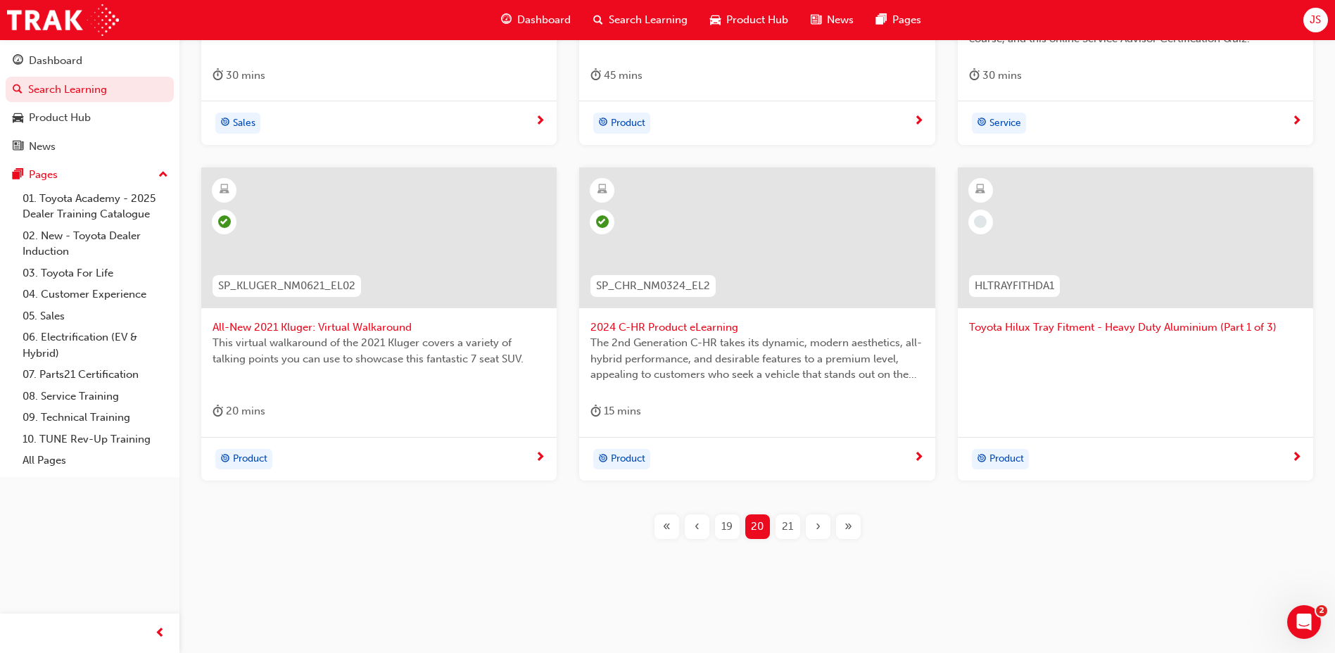
click at [1054, 330] on span "Toyota Hilux Tray Fitment - Heavy Duty Aluminium (Part 1 of 3)" at bounding box center [1135, 328] width 333 height 16
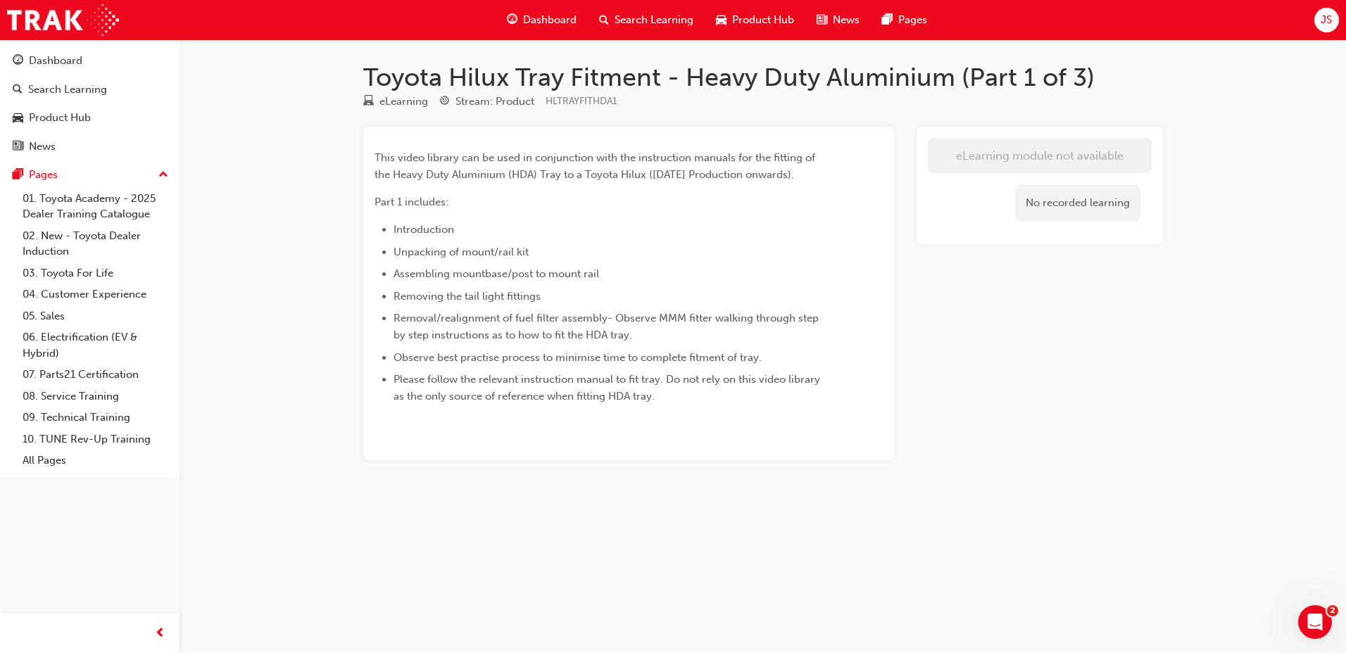
click at [975, 182] on div "No recorded learning" at bounding box center [1040, 203] width 224 height 60
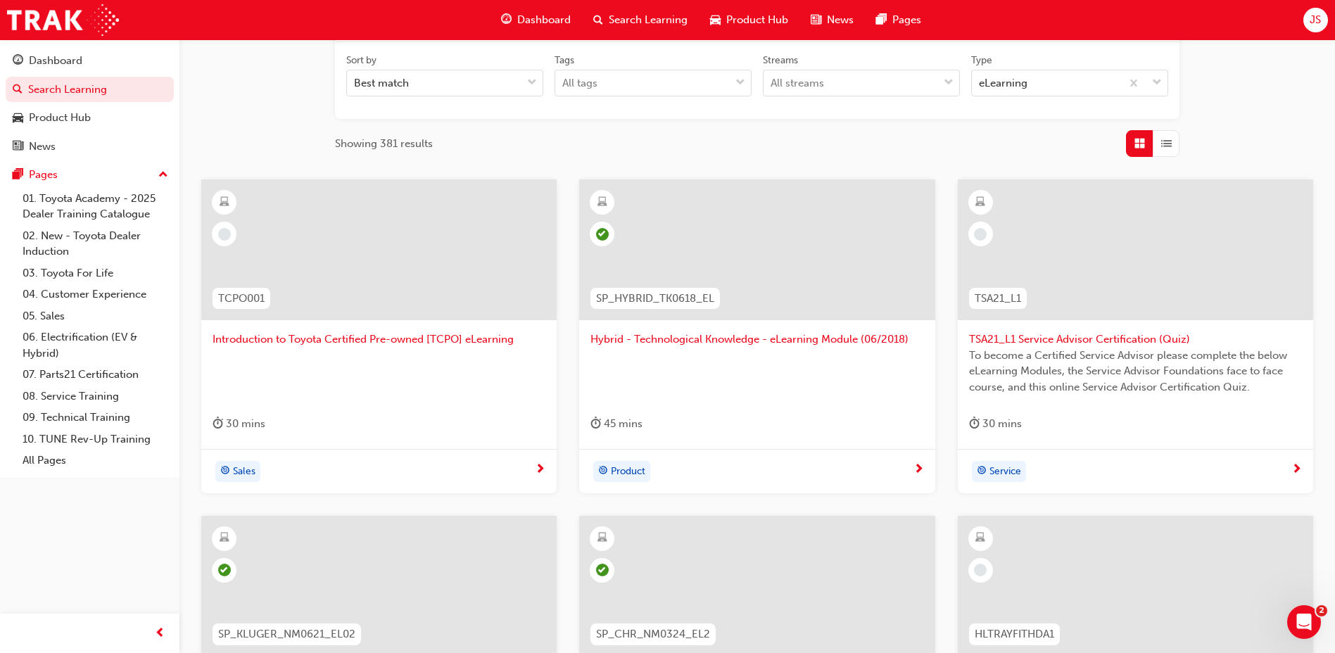
scroll to position [572, 0]
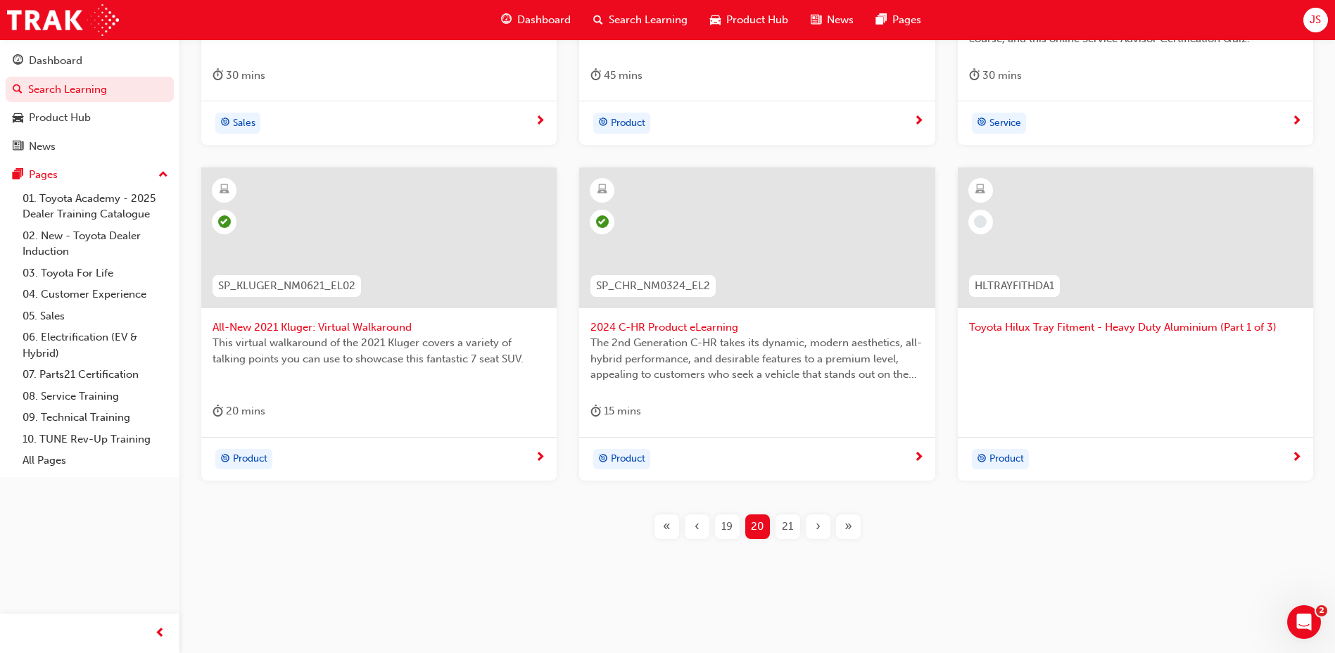
click at [793, 527] on span "21" at bounding box center [787, 527] width 11 height 16
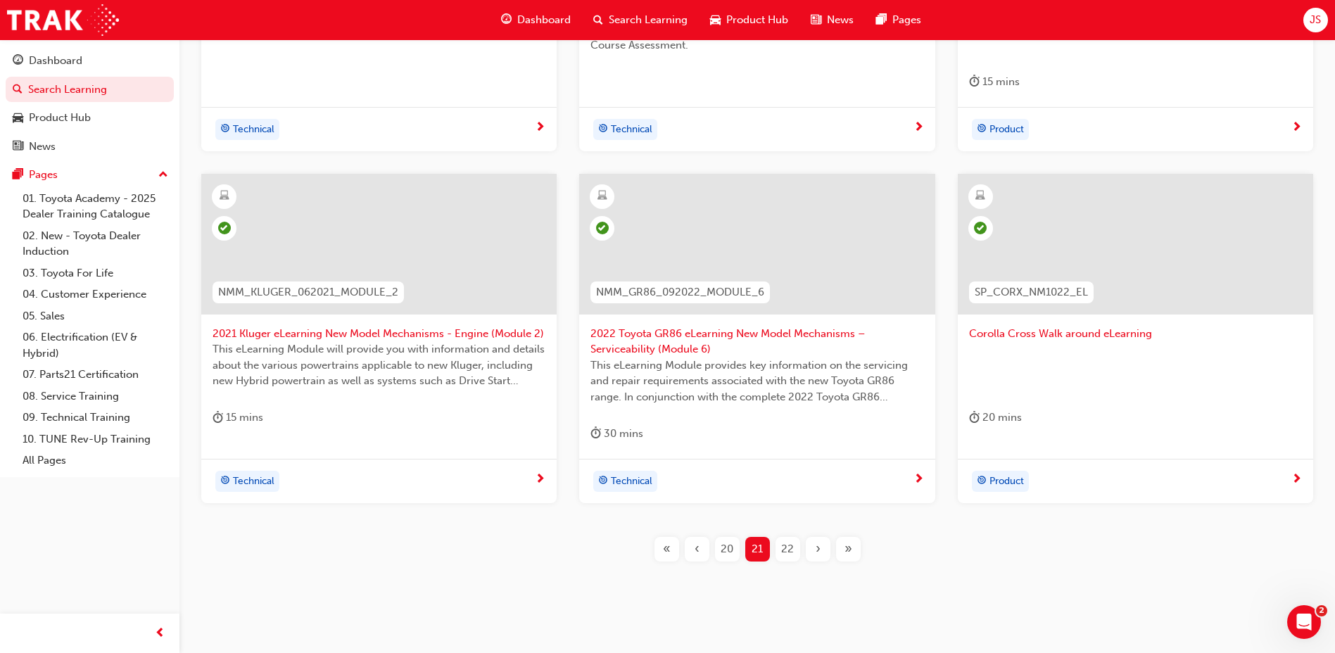
scroll to position [572, 0]
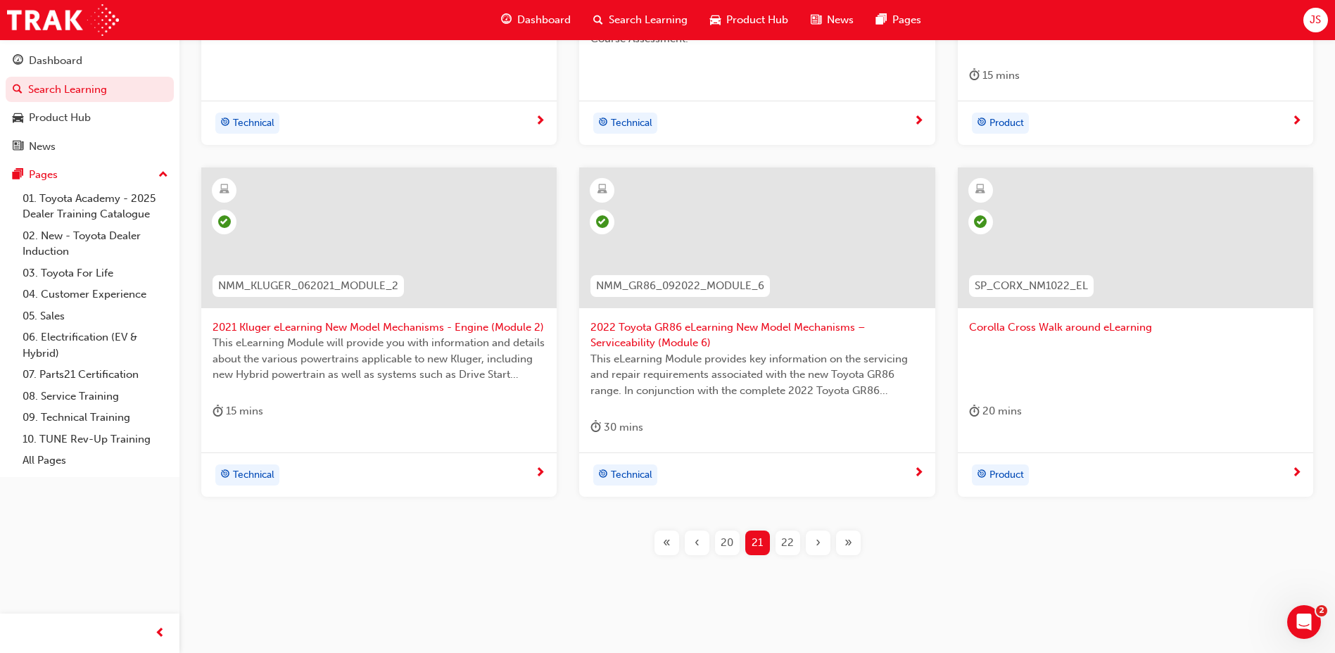
click at [787, 545] on span "22" at bounding box center [787, 543] width 13 height 16
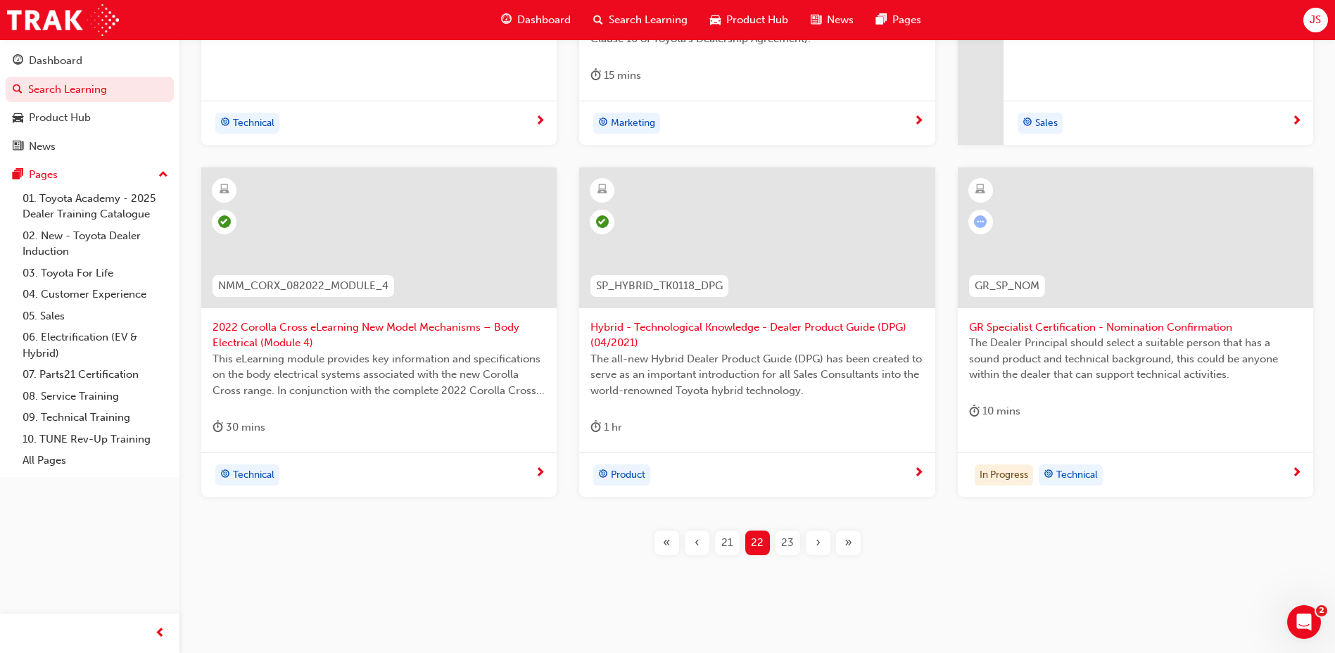
click at [782, 538] on span "23" at bounding box center [787, 543] width 13 height 16
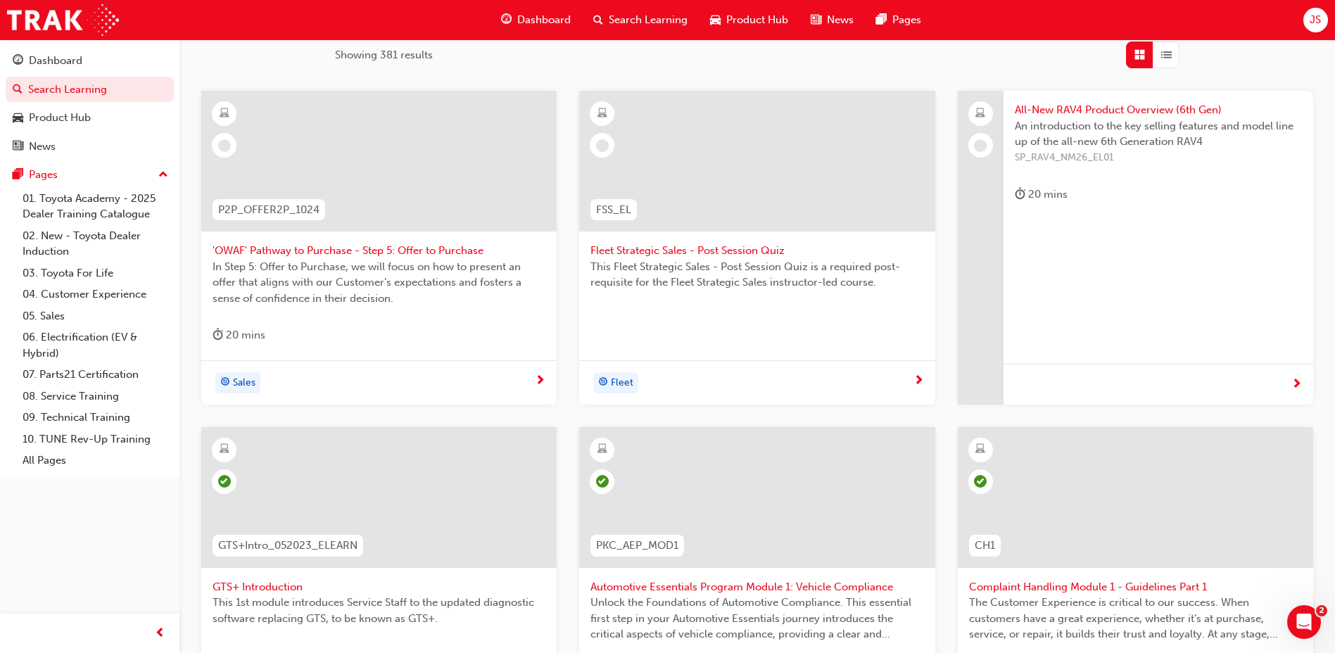
scroll to position [290, 0]
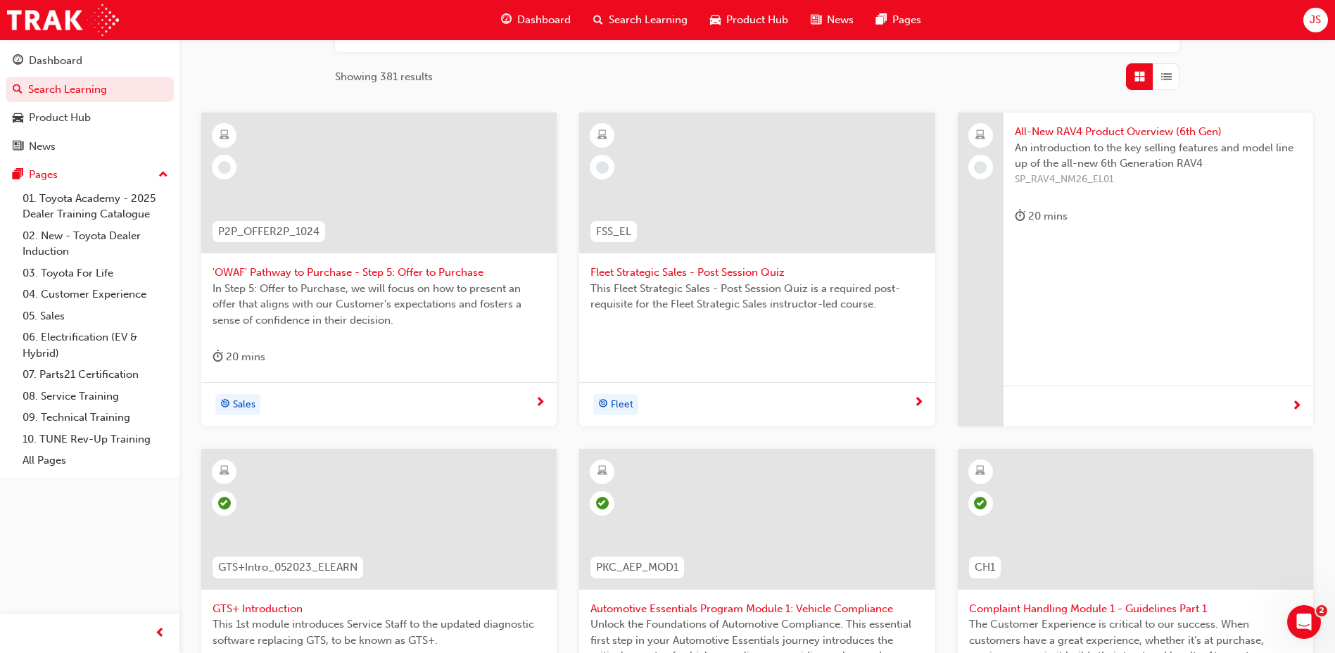
click at [744, 276] on span "Fleet Strategic Sales - Post Session Quiz" at bounding box center [757, 273] width 333 height 16
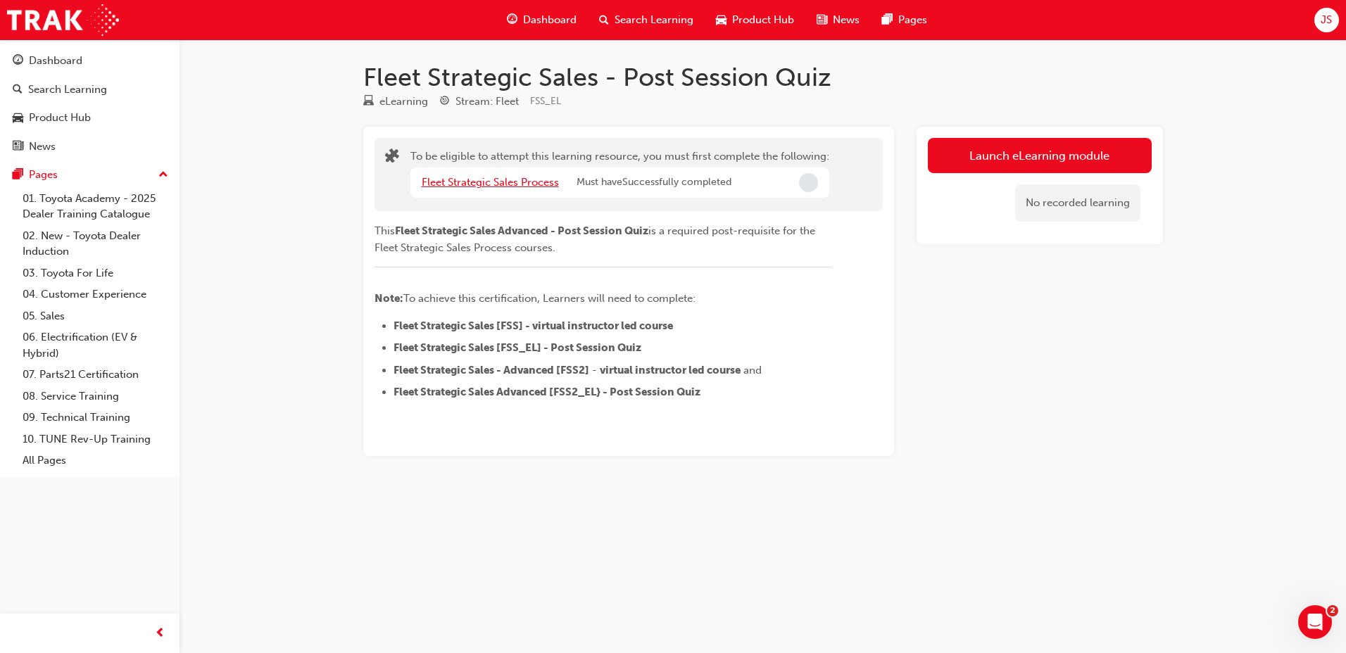
click at [524, 182] on link "Fleet Strategic Sales Process" at bounding box center [490, 182] width 137 height 13
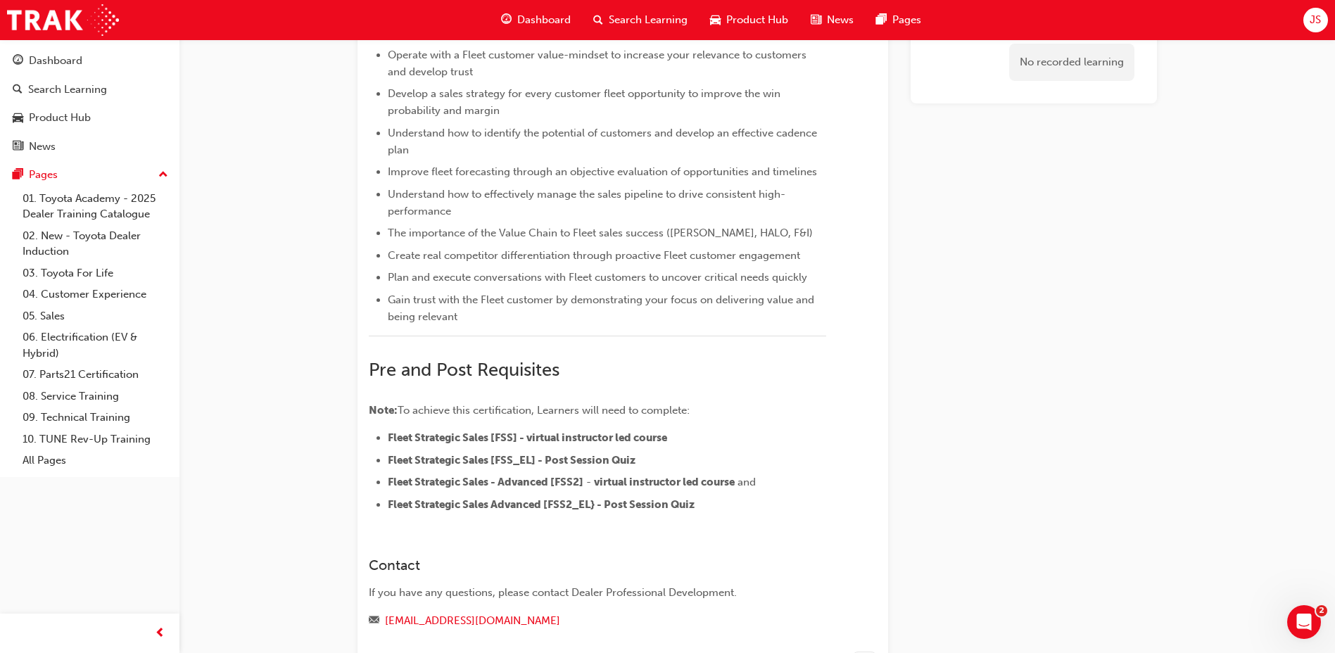
scroll to position [352, 0]
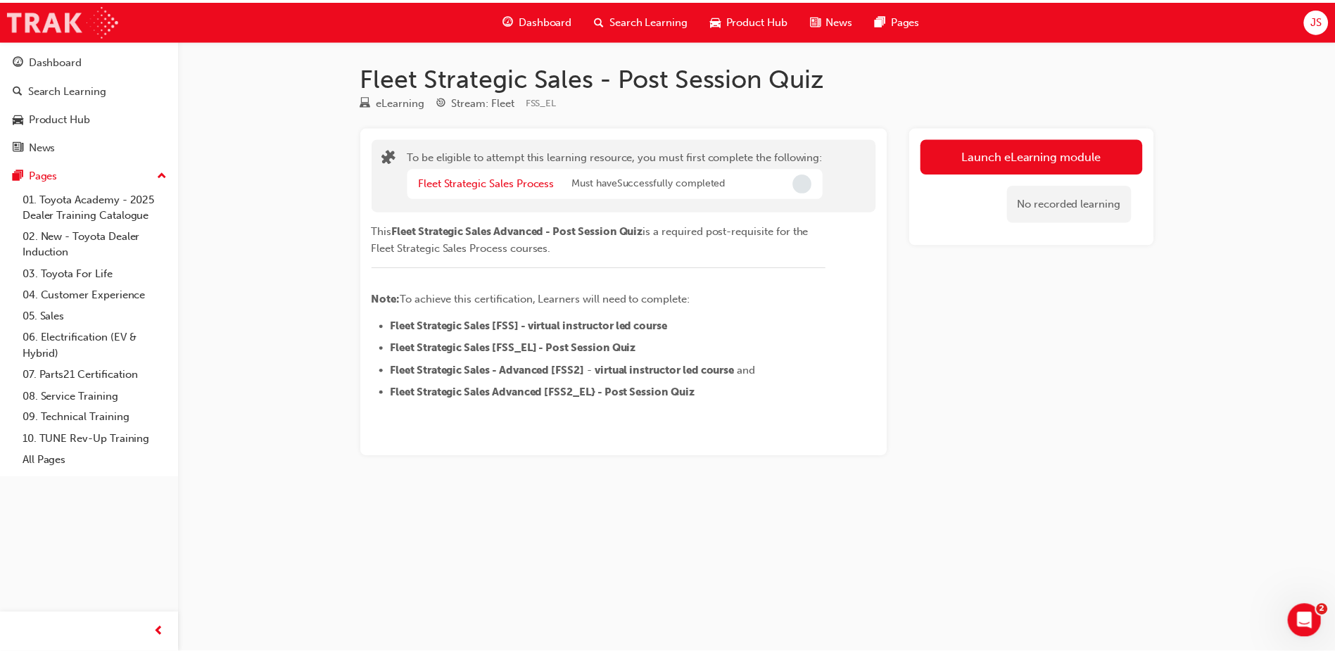
scroll to position [290, 0]
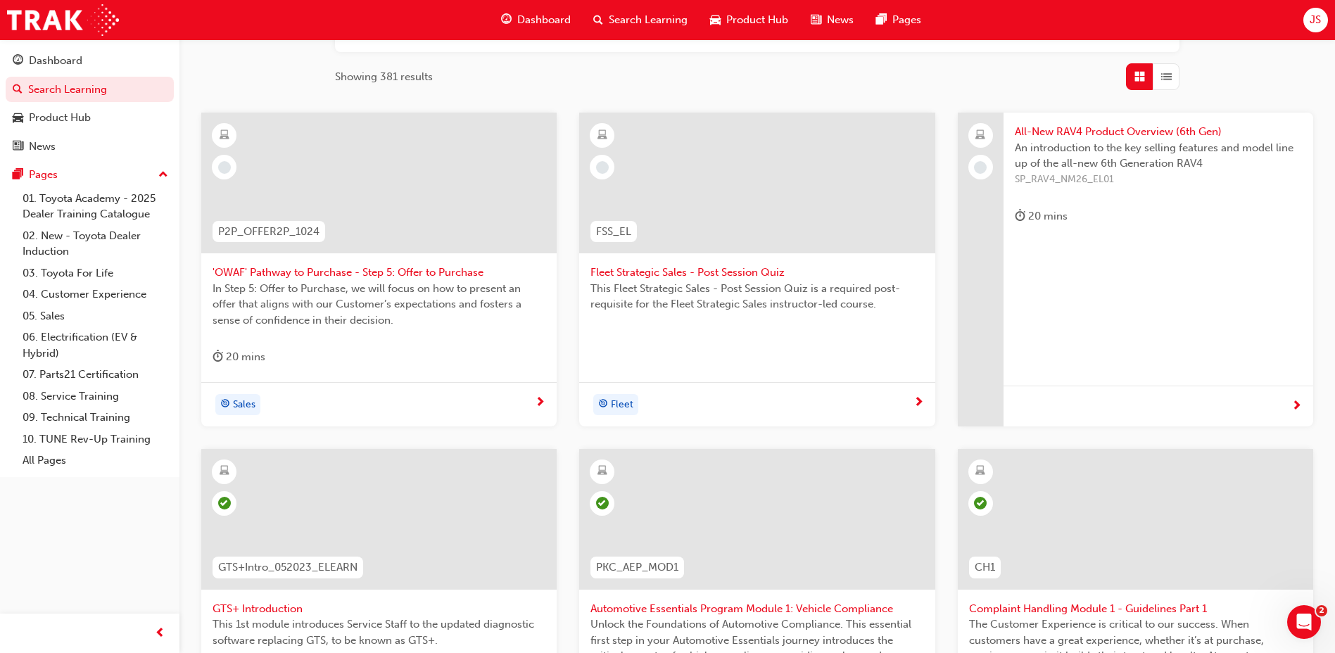
click at [348, 273] on span "'OWAF' Pathway to Purchase - Step 5: Offer to Purchase" at bounding box center [379, 273] width 333 height 16
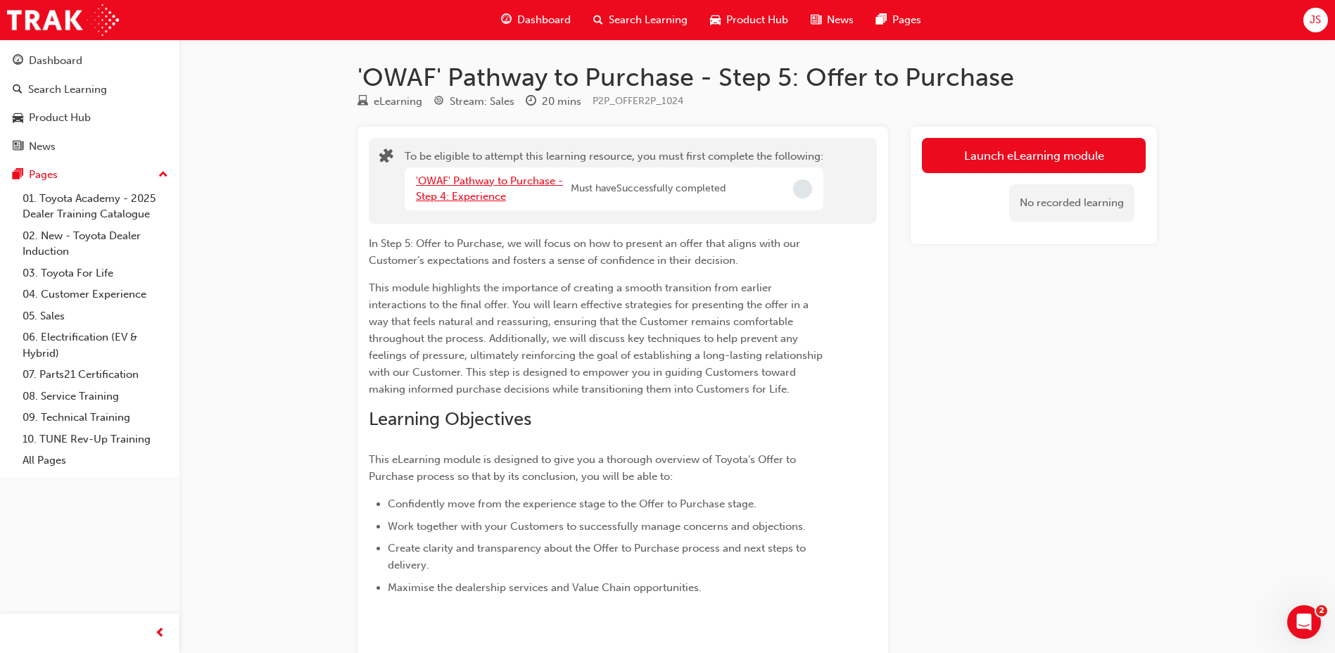
click at [494, 194] on link "'OWAF' Pathway to Purchase - Step 4: Experience" at bounding box center [489, 189] width 147 height 29
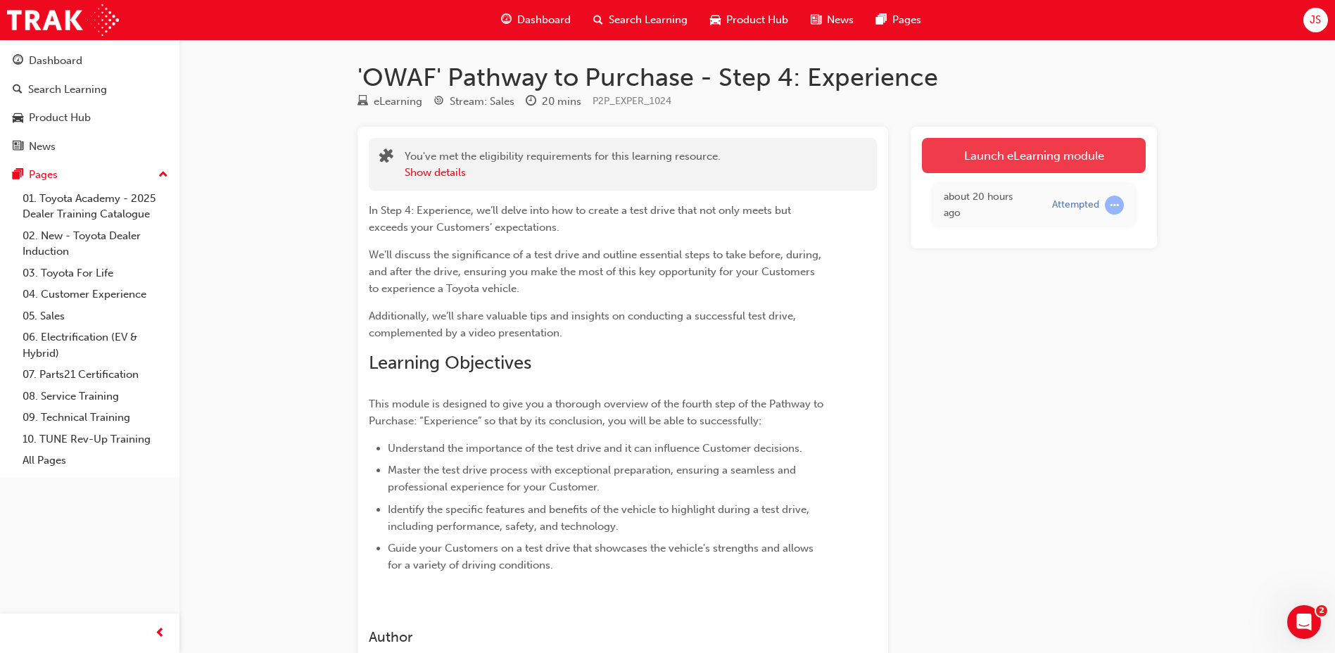
click at [1050, 156] on link "Launch eLearning module" at bounding box center [1034, 155] width 224 height 35
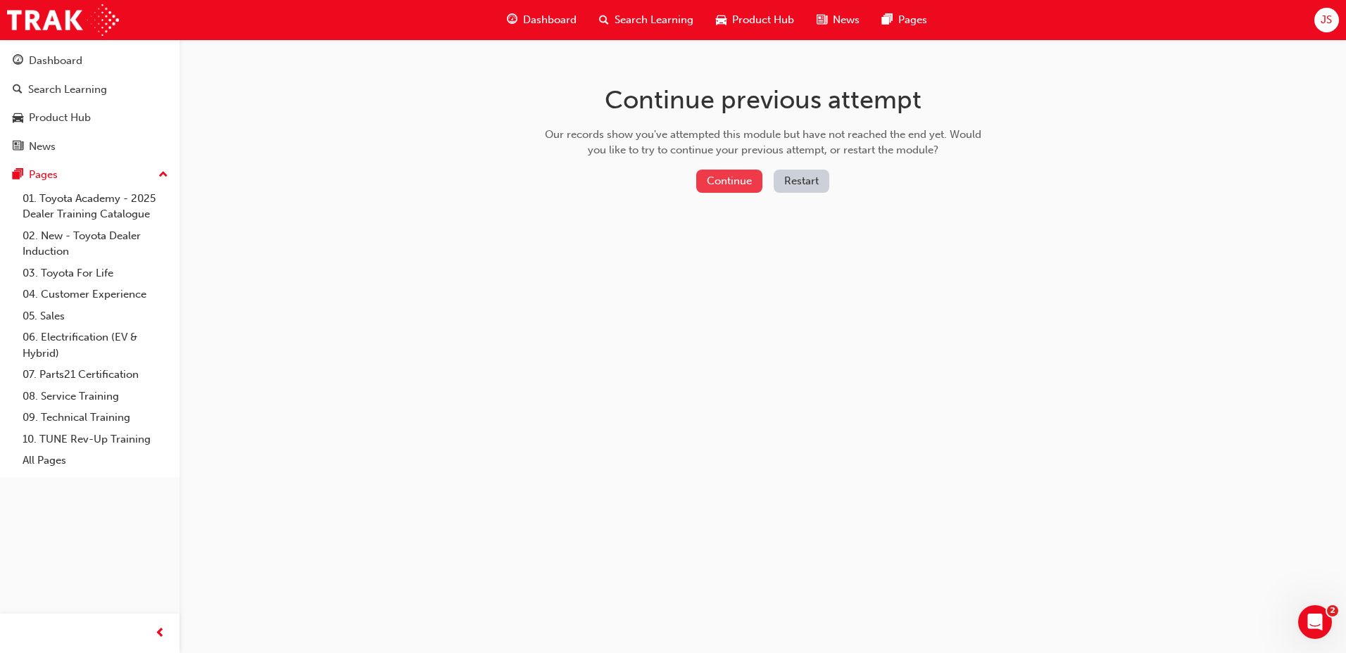
click at [759, 179] on button "Continue" at bounding box center [729, 181] width 66 height 23
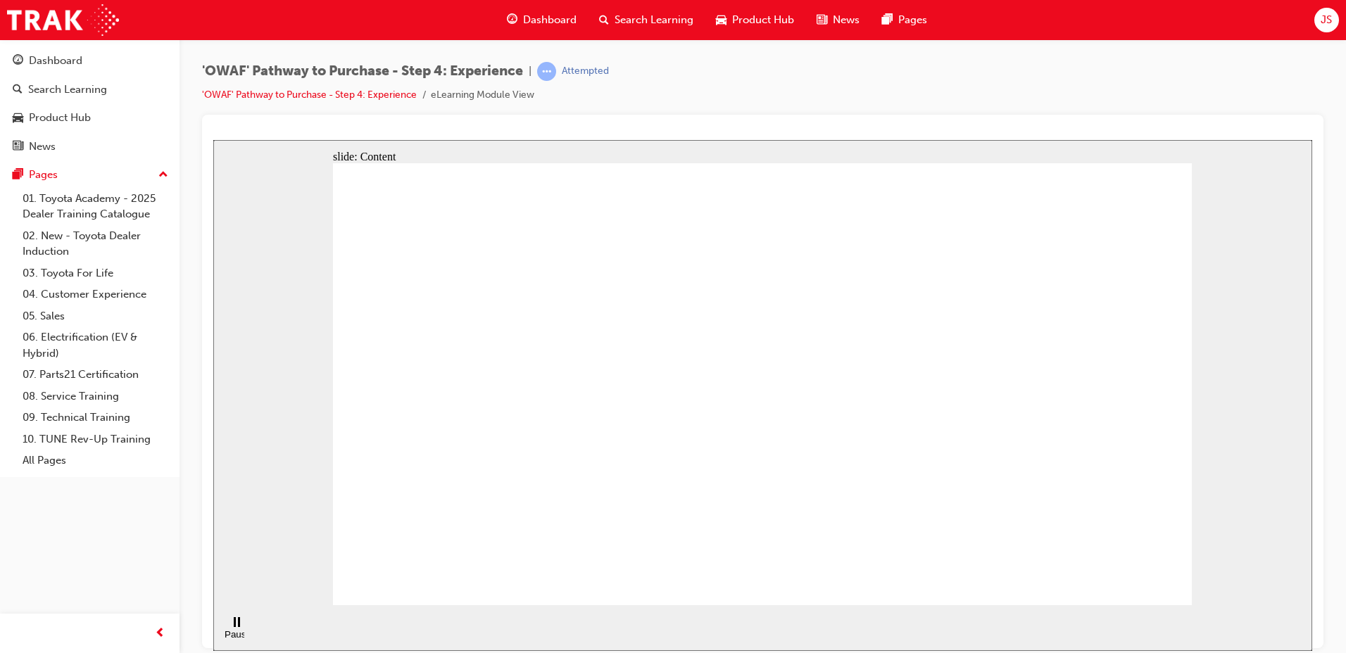
drag, startPoint x: 833, startPoint y: 455, endPoint x: 829, endPoint y: 419, distance: 35.4
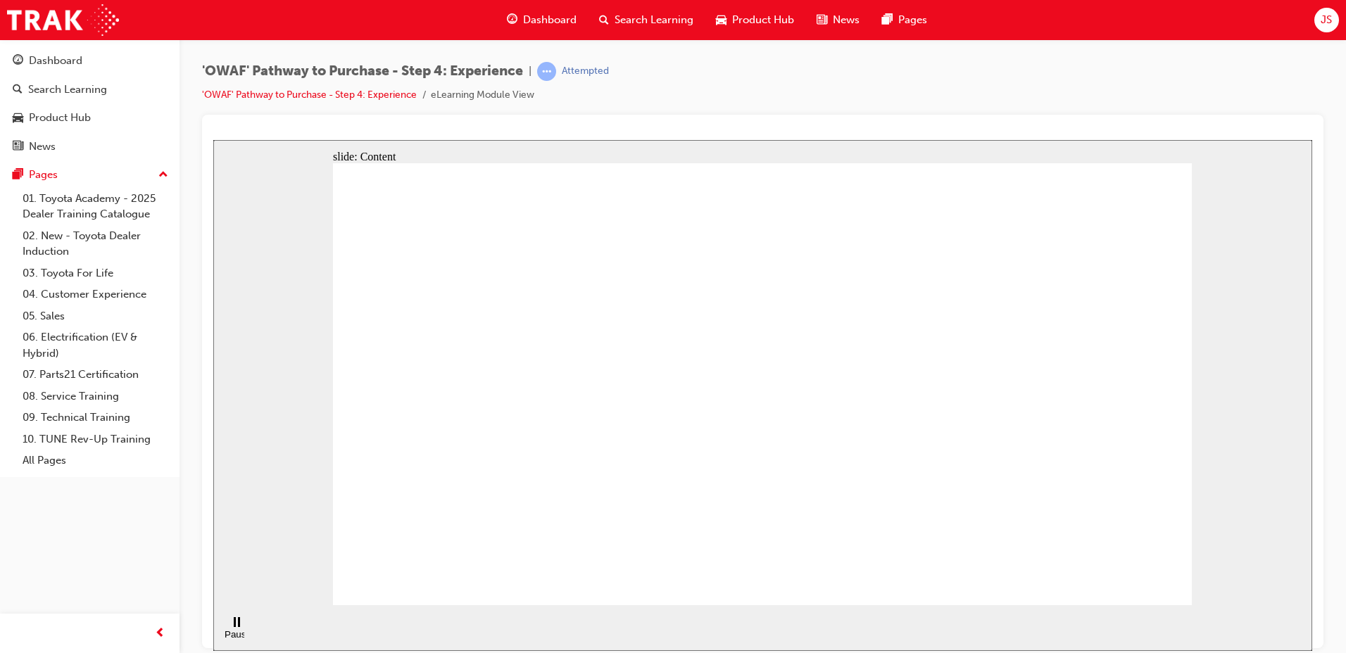
drag, startPoint x: 813, startPoint y: 446, endPoint x: 801, endPoint y: 415, distance: 32.5
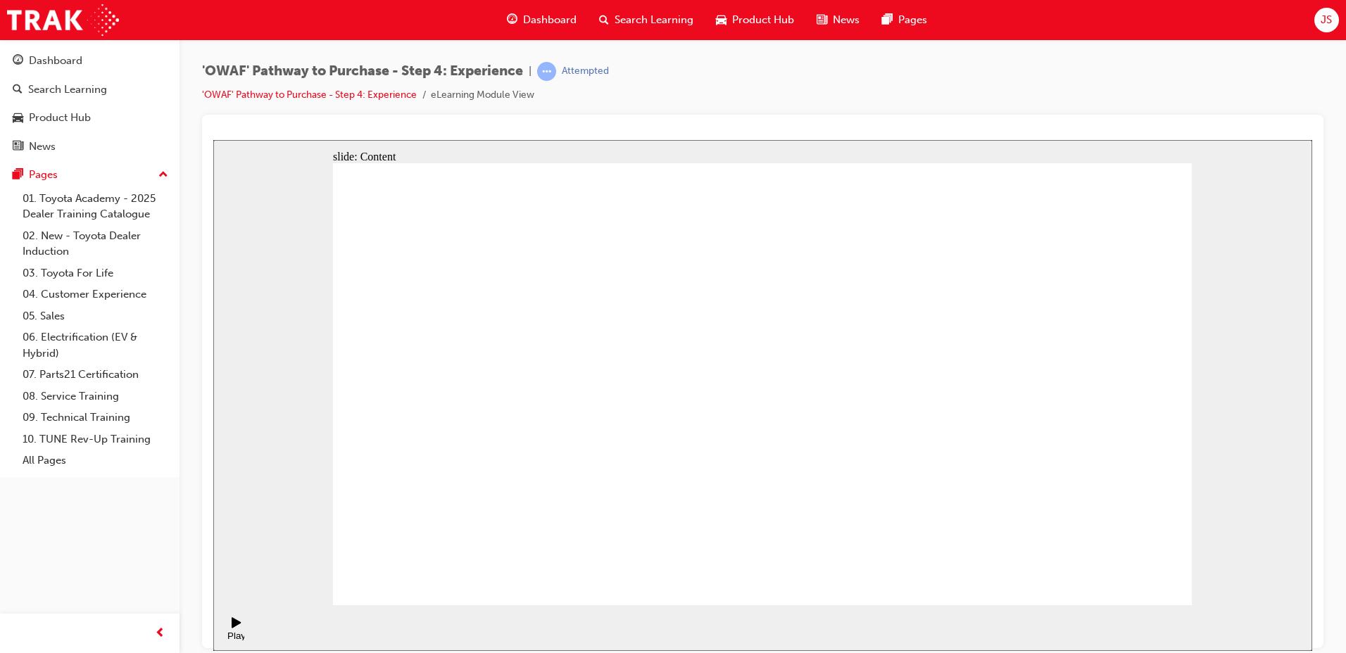
drag, startPoint x: 952, startPoint y: 237, endPoint x: 881, endPoint y: 248, distance: 72.0
